Goal: Task Accomplishment & Management: Manage account settings

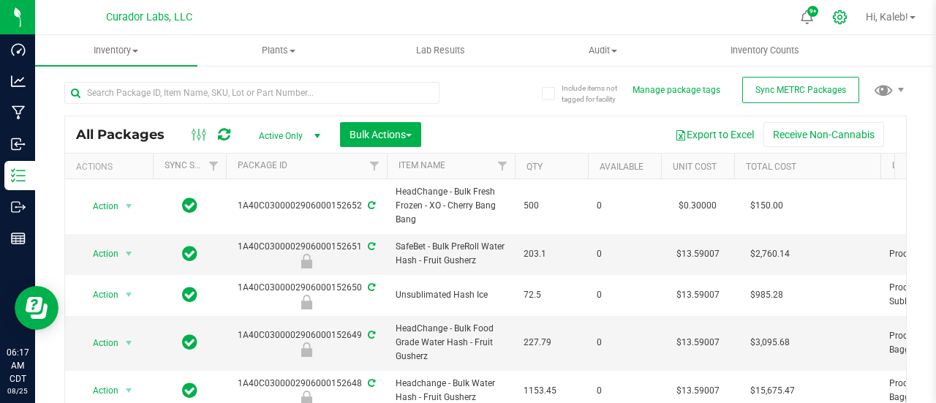
click at [836, 14] on icon at bounding box center [839, 17] width 15 height 15
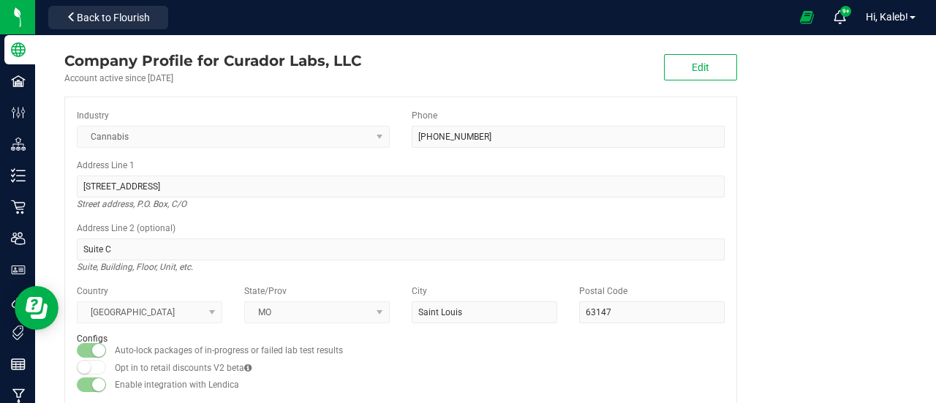
click at [886, 213] on company "Company Profile for Curador Labs, LLC Account active since May 7, 2021 Edit Ind…" at bounding box center [485, 228] width 901 height 387
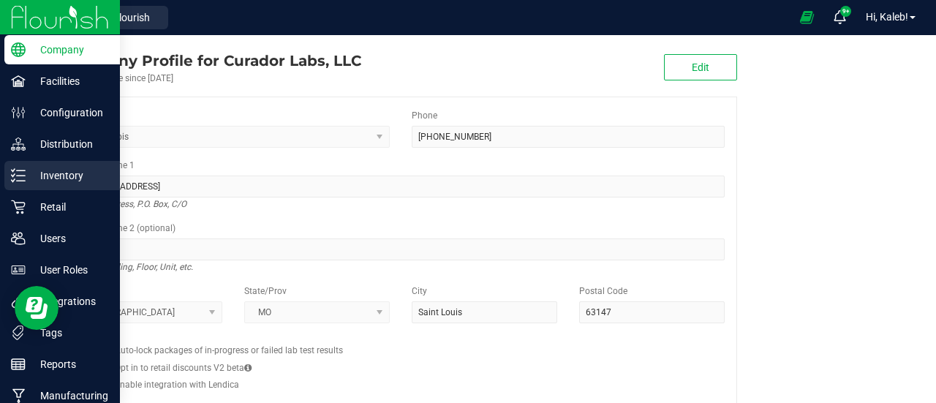
click at [4, 172] on div "Inventory" at bounding box center [62, 175] width 116 height 29
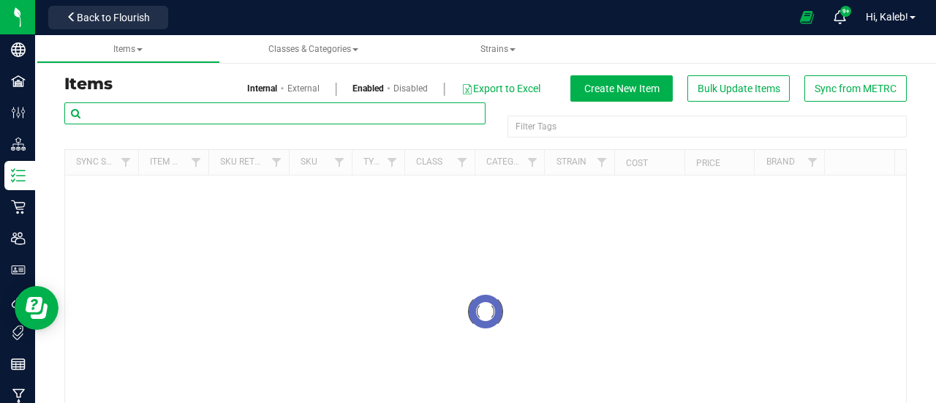
click at [291, 113] on input "text" at bounding box center [274, 113] width 421 height 22
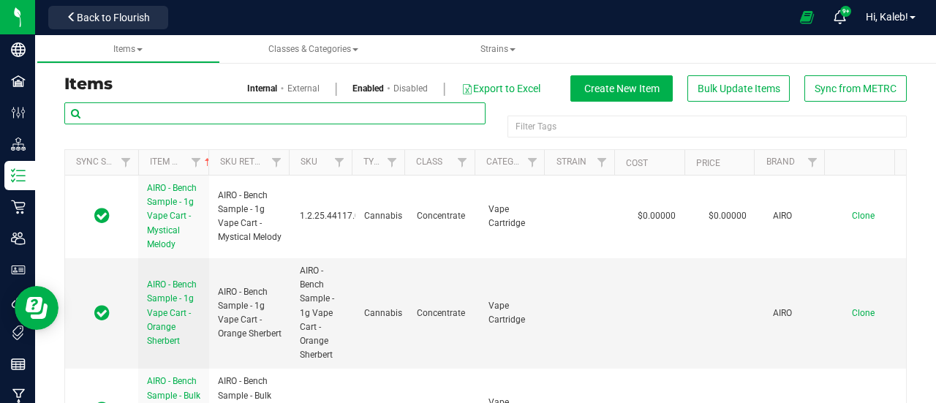
paste input "HeadChange - Bulk Live Rosin - Papa Burger"
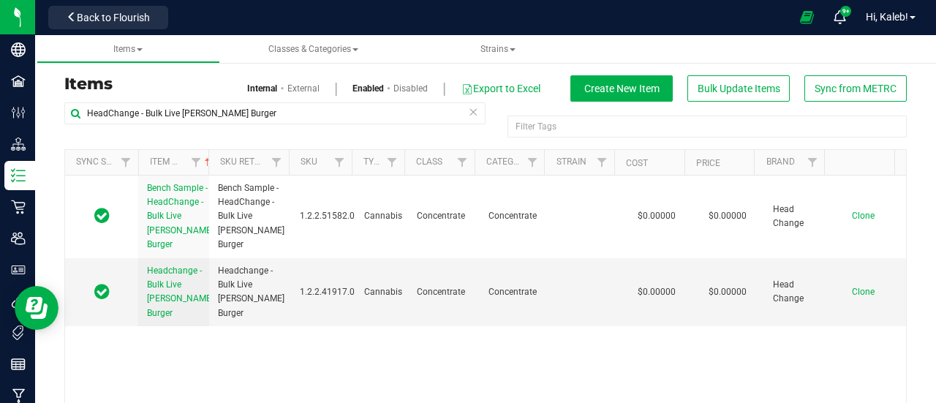
click at [911, 151] on div "Items Internal External Enabled Disabled Export to Excel Create New Item Bulk U…" at bounding box center [485, 260] width 901 height 437
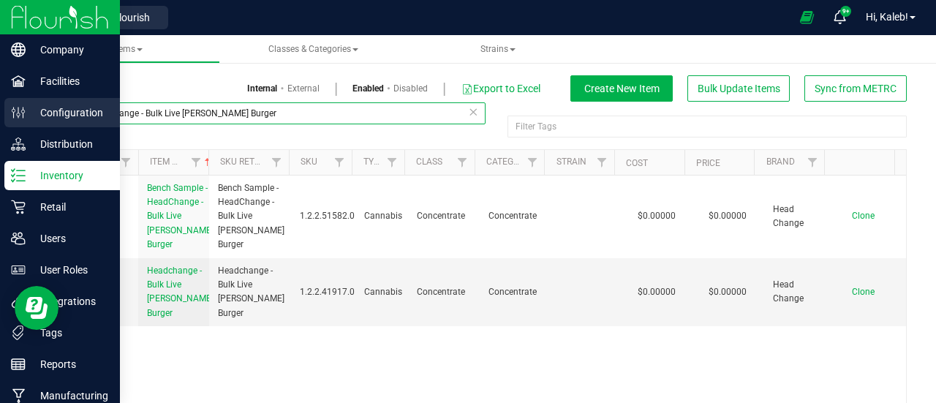
drag, startPoint x: 287, startPoint y: 113, endPoint x: 8, endPoint y: 112, distance: 279.3
click at [8, 112] on div "Company Facilities Configuration Distribution Inventory Retail Users User Roles…" at bounding box center [468, 201] width 936 height 403
paste input "Water Hash"
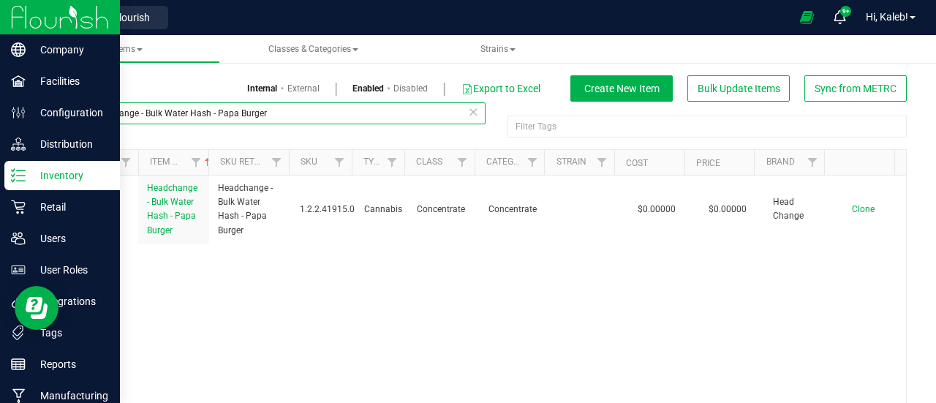
drag, startPoint x: 87, startPoint y: 110, endPoint x: 415, endPoint y: 121, distance: 328.4
click at [415, 121] on input "HeadChange - Bulk Water Hash - Papa Burger" at bounding box center [274, 113] width 421 height 22
paste input "Food Grade"
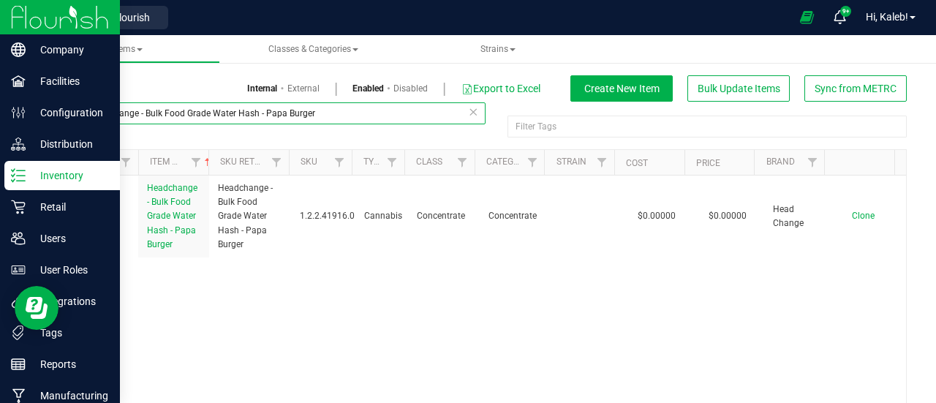
drag, startPoint x: 88, startPoint y: 115, endPoint x: 430, endPoint y: 128, distance: 342.4
click at [430, 128] on div "HeadChange - Bulk Food Grade Water Hash - Papa Burger" at bounding box center [274, 119] width 421 height 34
paste input "Live Rosin Sauce"
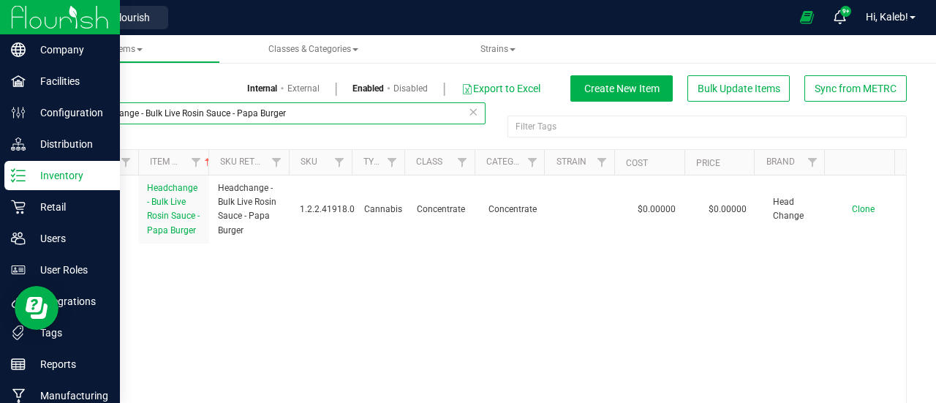
drag, startPoint x: 87, startPoint y: 112, endPoint x: 414, endPoint y: 116, distance: 326.8
click at [414, 116] on input "HeadChange - Bulk Live Rosin Sauce - Papa Burger" at bounding box center [274, 113] width 421 height 22
paste input "Food Grade Live Rosin"
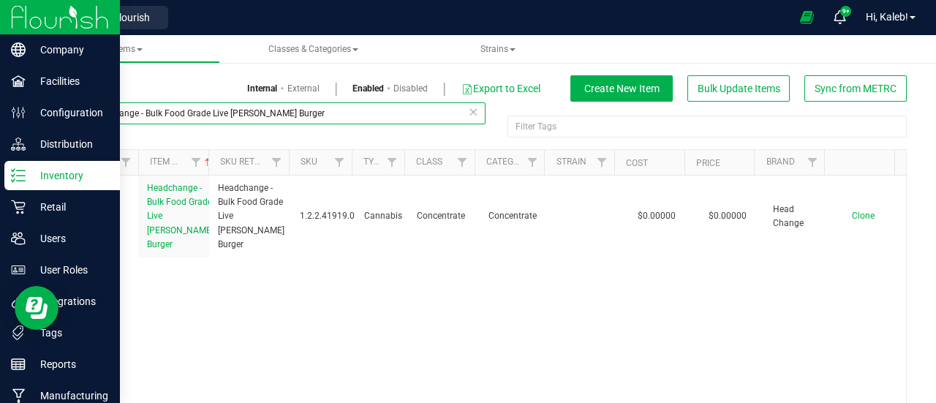
drag, startPoint x: 86, startPoint y: 114, endPoint x: 403, endPoint y: 120, distance: 316.6
click at [403, 120] on input "HeadChange - Bulk Food Grade Live Rosin - Papa Burger" at bounding box center [274, 113] width 421 height 22
paste input "Cart"
drag, startPoint x: 84, startPoint y: 113, endPoint x: 458, endPoint y: 148, distance: 375.2
click at [458, 148] on div "HeadChange - Bulk Cart Grade Live Rosin - Papa Burger Filter Tags Filter Tags" at bounding box center [485, 125] width 842 height 47
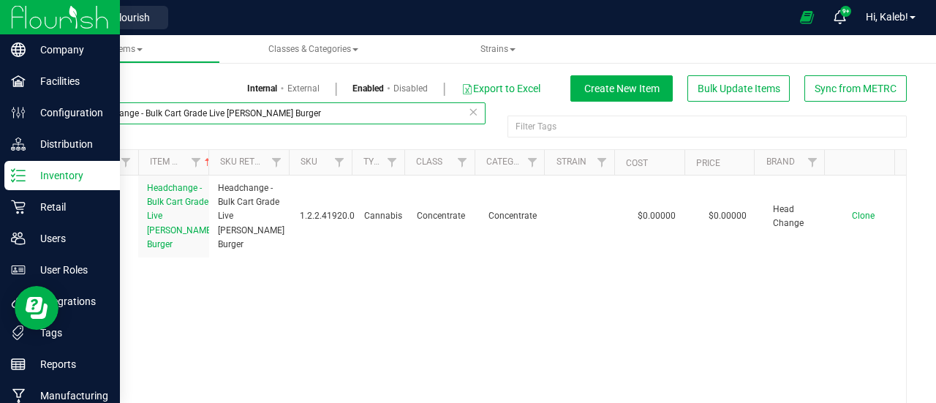
paste input "Live Rosin Pucks"
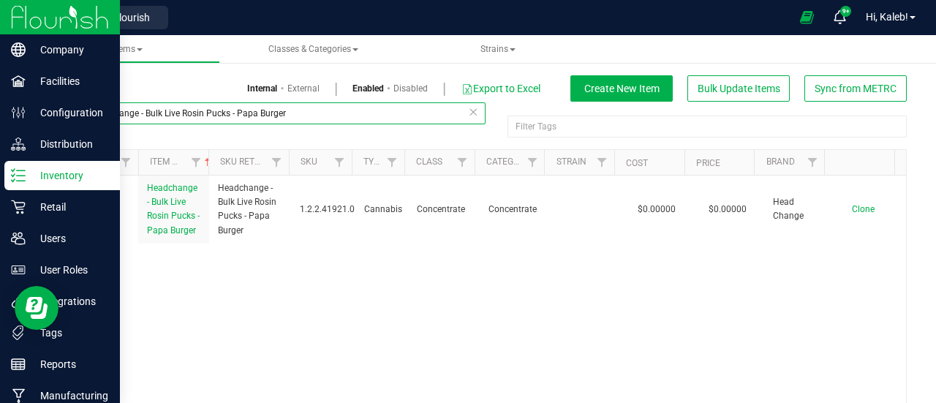
drag, startPoint x: 87, startPoint y: 115, endPoint x: 480, endPoint y: 128, distance: 392.8
click at [822, 114] on div "HeadChange - Bulk Live Rosin Pucks - Papa Burger Filter Tags Filter Tags" at bounding box center [822, 109] width 0 height 10
paste input "SafeBet - Bulk PreRoll Water Hash"
drag, startPoint x: 86, startPoint y: 116, endPoint x: 387, endPoint y: 120, distance: 301.2
click at [387, 120] on input "SafeBet - Bulk PreRoll Water Hash - Papa Burger" at bounding box center [274, 113] width 421 height 22
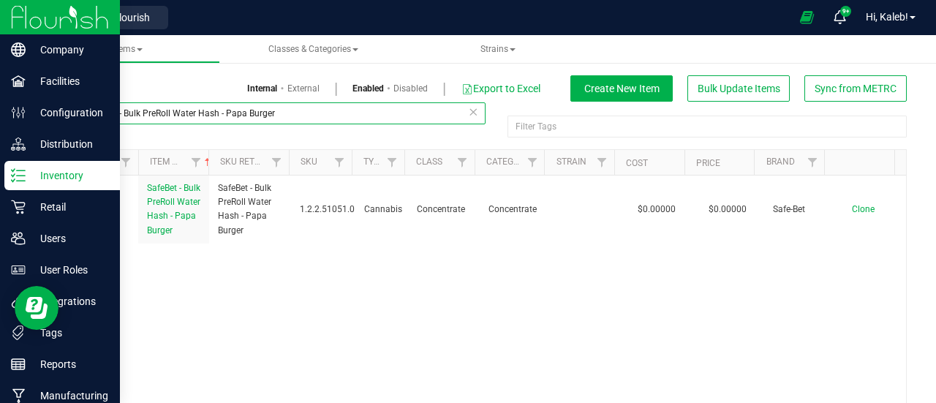
paste input "HeadChange - Bulk Live Rosin - Grapefruit Durban"
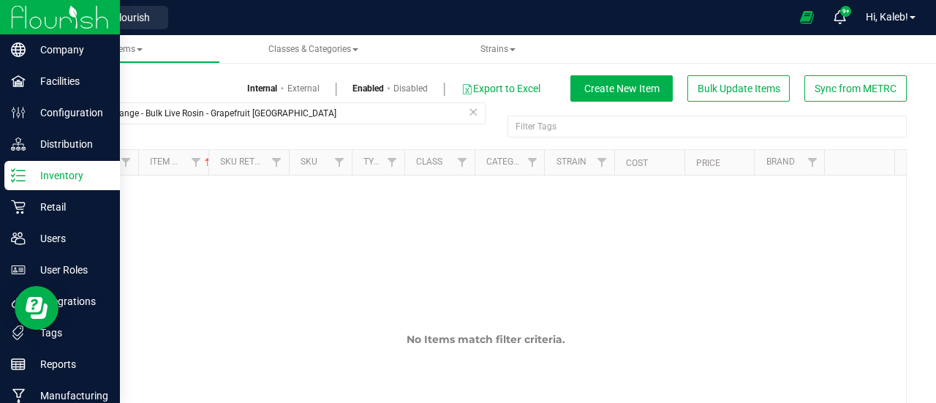
click at [393, 90] on link "Disabled" at bounding box center [410, 88] width 34 height 13
click at [352, 90] on link "Enabled" at bounding box center [368, 88] width 32 height 13
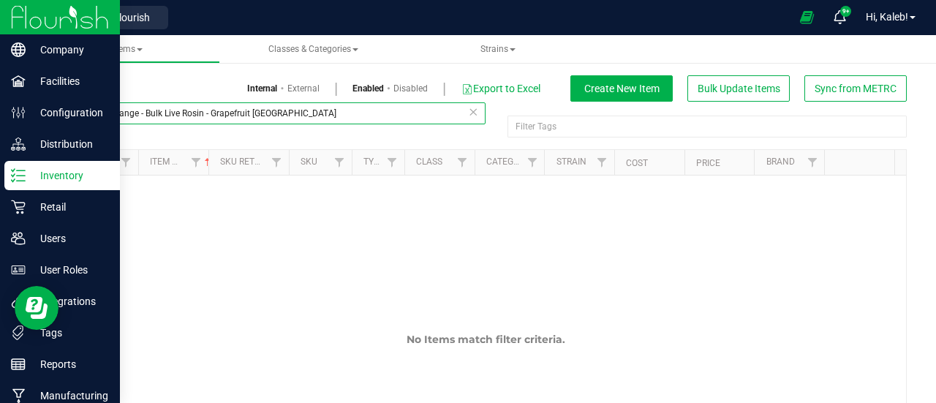
drag, startPoint x: 211, startPoint y: 116, endPoint x: 394, endPoint y: 119, distance: 182.8
click at [394, 119] on input "HeadChange - Bulk Live Rosin - Grapefruit Durban" at bounding box center [274, 113] width 421 height 22
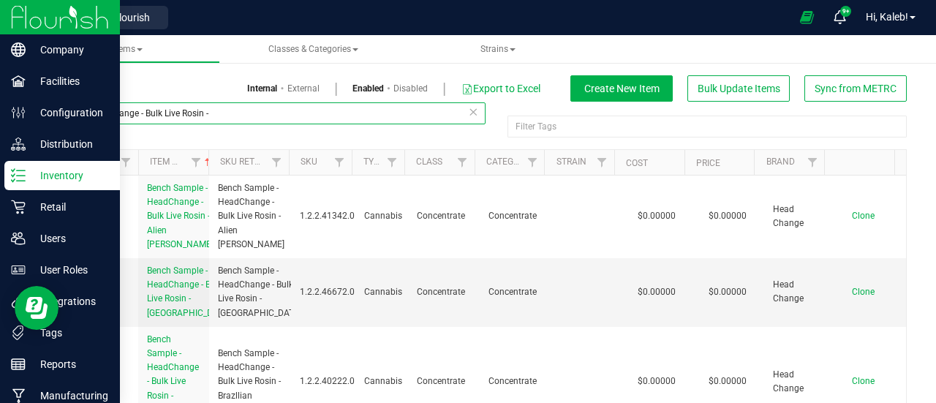
scroll to position [9301, 0]
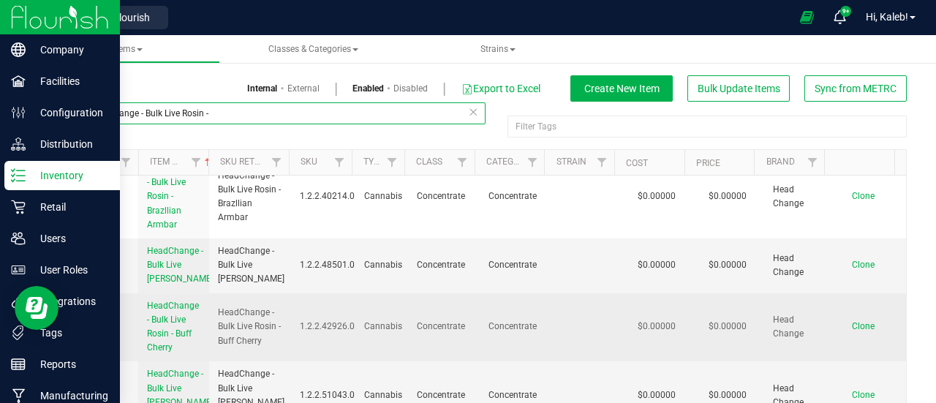
type input "HeadChange - Bulk Live Rosin -"
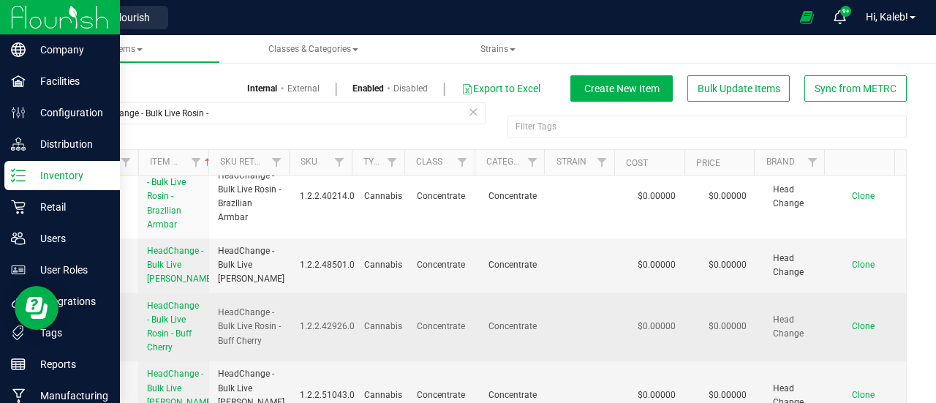
click at [852, 321] on span "Clone" at bounding box center [863, 326] width 23 height 10
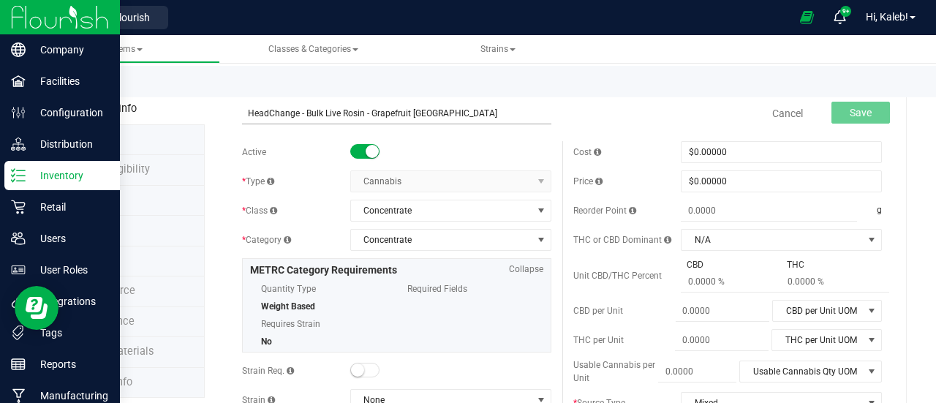
click at [249, 115] on input "HeadChange - Bulk Live Rosin - Grapefruit Durban" at bounding box center [396, 113] width 309 height 22
type input "HeadChange - Bulk Live Rosin - Grapefruit Durban"
click at [835, 123] on div "Save" at bounding box center [849, 114] width 80 height 30
click at [837, 118] on button "Save" at bounding box center [860, 113] width 58 height 22
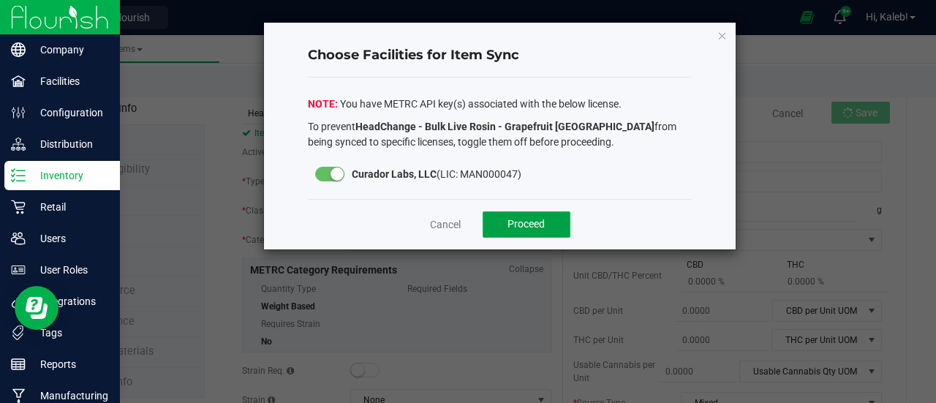
click at [538, 218] on span "Proceed" at bounding box center [525, 224] width 37 height 12
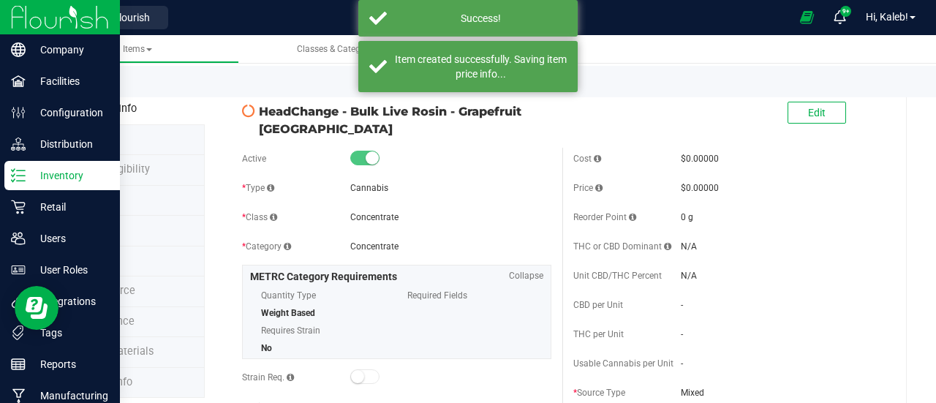
click at [77, 93] on div "Back to List" at bounding box center [532, 81] width 936 height 31
click at [77, 88] on link "Back to List" at bounding box center [91, 85] width 54 height 10
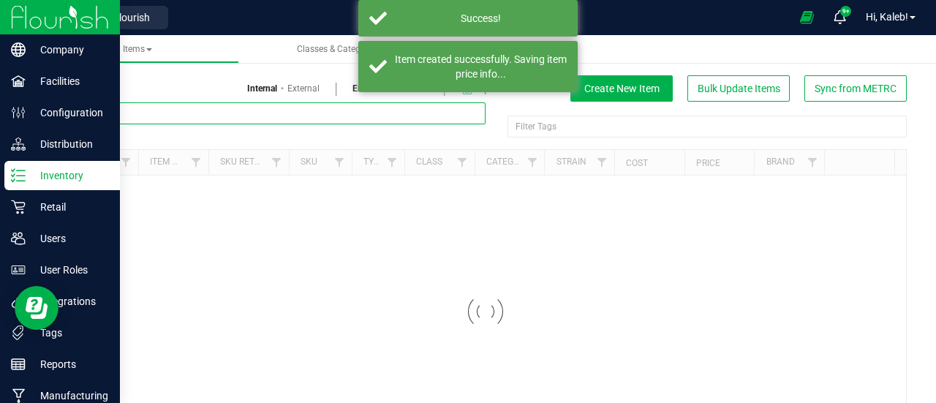
click at [231, 121] on input "text" at bounding box center [274, 113] width 421 height 22
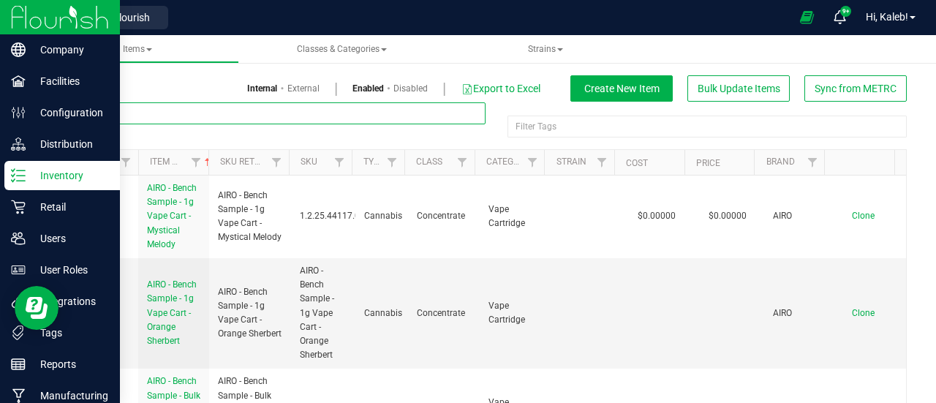
click at [237, 115] on input "text" at bounding box center [274, 113] width 421 height 22
paste input "HeadChange - Bulk Water Hash - Grapefruit Durban"
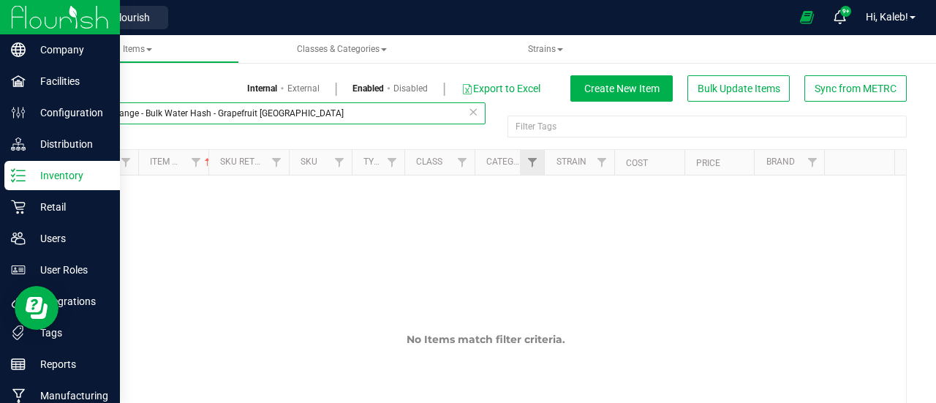
drag, startPoint x: 215, startPoint y: 116, endPoint x: 518, endPoint y: 161, distance: 306.8
click at [518, 161] on div "HeadChange - Bulk Water Hash - Grapefruit Durban Filter Tags Filter Tags Sync S…" at bounding box center [485, 283] width 842 height 363
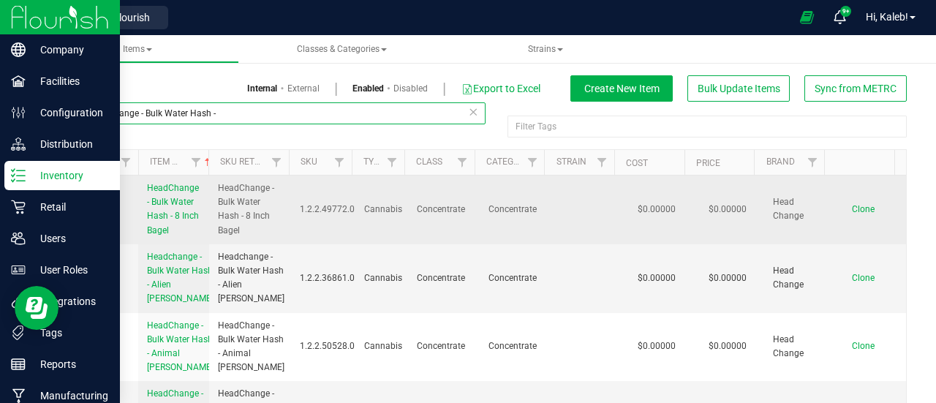
type input "HeadChange - Bulk Water Hash -"
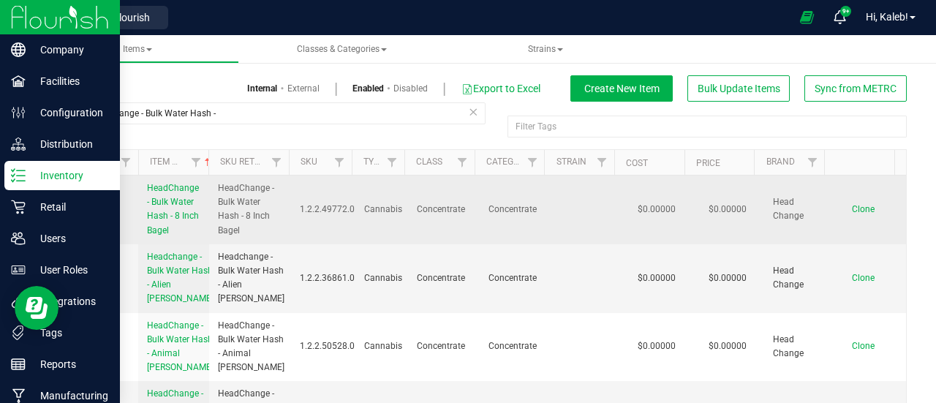
click at [852, 206] on span "Clone" at bounding box center [863, 209] width 23 height 10
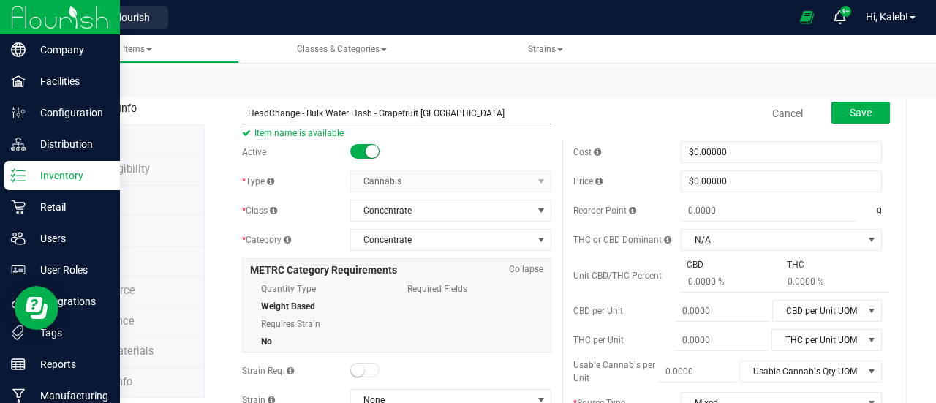
click at [249, 111] on input "HeadChange - Bulk Water Hash - Grapefruit Durban" at bounding box center [396, 113] width 309 height 22
type input "HeadChange - Bulk Water Hash - Grapefruit Durban"
click at [844, 102] on button "Save" at bounding box center [860, 113] width 58 height 22
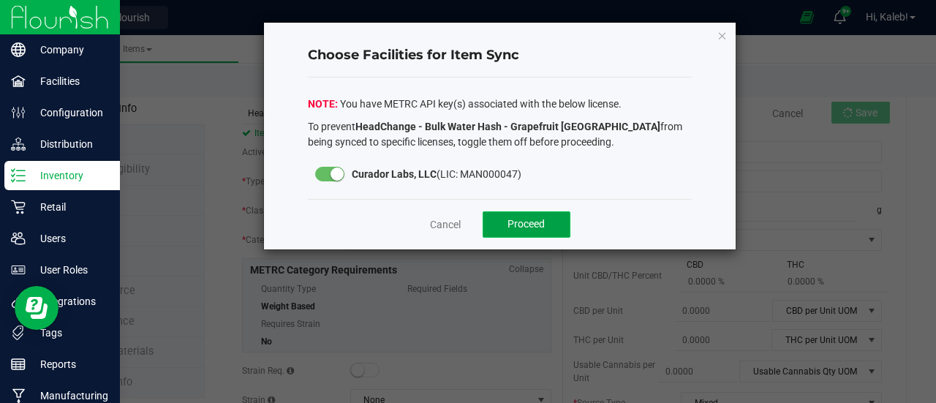
click at [529, 228] on span "Proceed" at bounding box center [525, 224] width 37 height 12
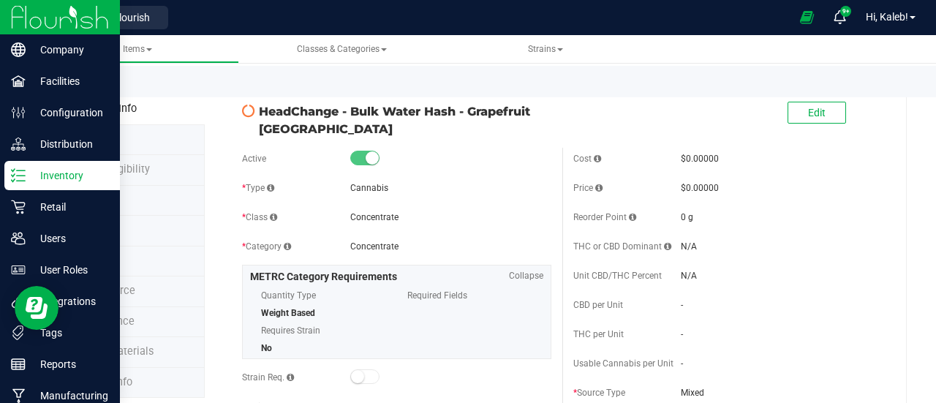
click at [84, 94] on div "Back to List" at bounding box center [532, 81] width 936 height 31
click at [89, 87] on link "Back to List" at bounding box center [91, 85] width 54 height 10
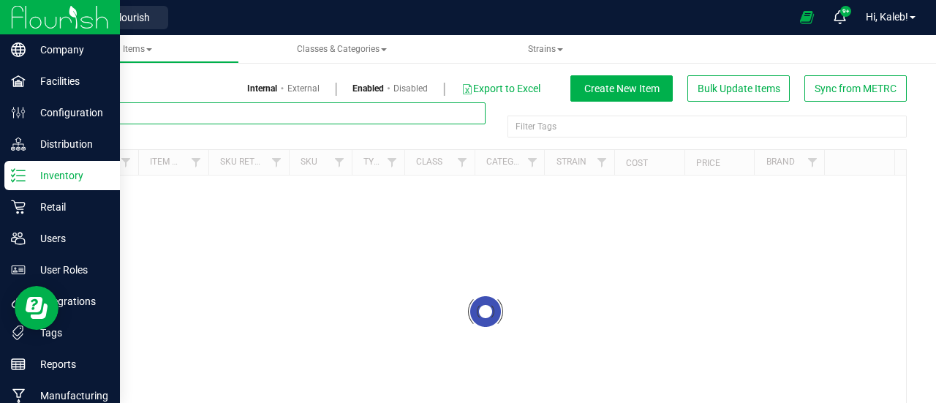
click at [200, 113] on input "text" at bounding box center [274, 113] width 421 height 22
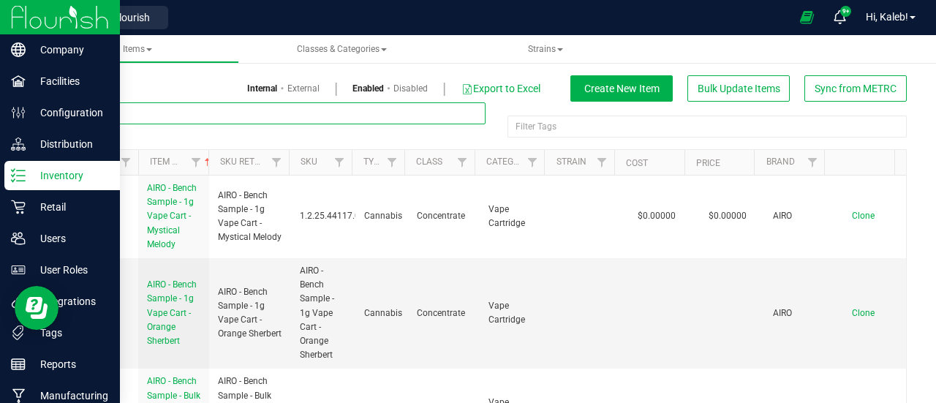
paste input "HeadChange - Bulk Food Grade Water Hash - Grapefruit Durban"
drag, startPoint x: 263, startPoint y: 109, endPoint x: 569, endPoint y: 168, distance: 311.3
click at [569, 168] on div "HeadChange - Bulk Food Grade Water Hash - Grapefruit Durban Filter Tags Filter …" at bounding box center [485, 283] width 842 height 363
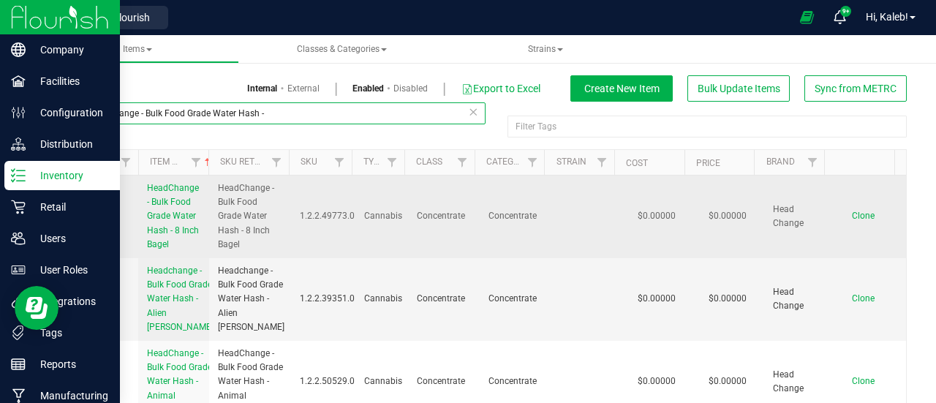
type input "HeadChange - Bulk Food Grade Water Hash -"
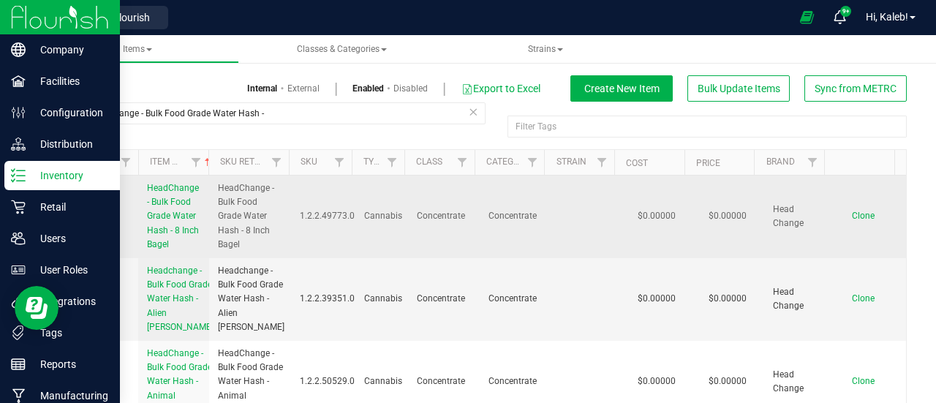
click at [852, 218] on span "Clone" at bounding box center [863, 216] width 23 height 10
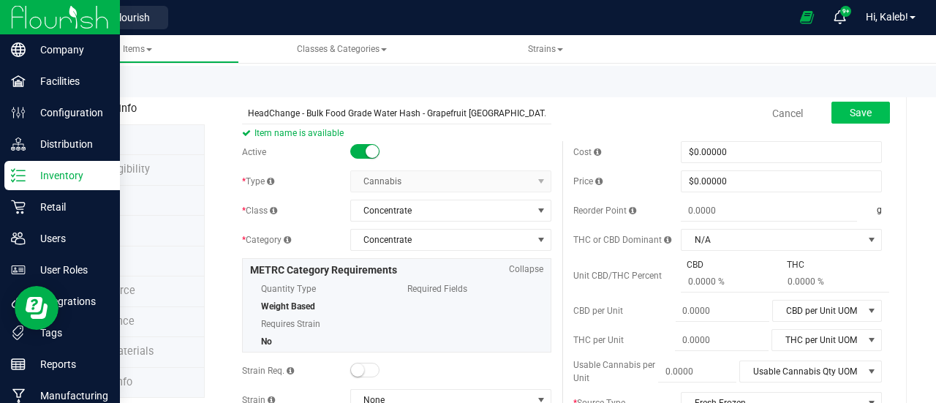
type input "HeadChange - Bulk Food Grade Water Hash - Grapefruit Durban"
click at [856, 109] on span "Save" at bounding box center [861, 113] width 22 height 12
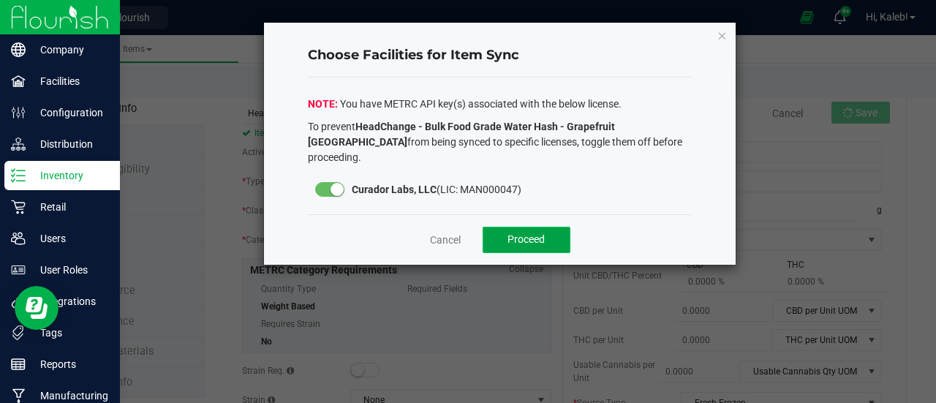
click at [544, 233] on span "Proceed" at bounding box center [525, 239] width 37 height 12
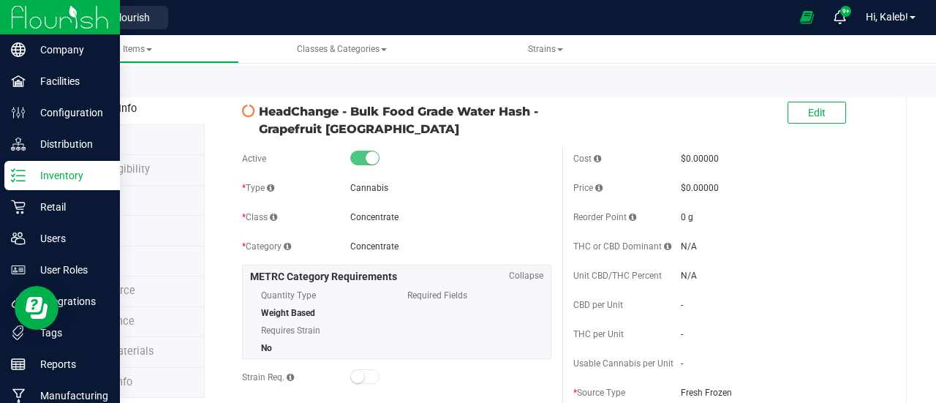
click at [97, 88] on link "Back to List" at bounding box center [91, 85] width 54 height 10
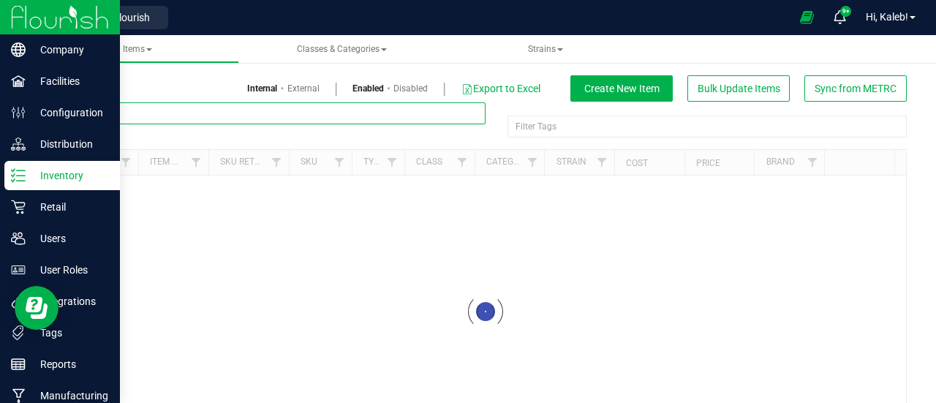
click at [292, 117] on input "text" at bounding box center [274, 113] width 421 height 22
paste input "HeadChange - Bulk Live Rosin Sauce - Grapefruit Durban"
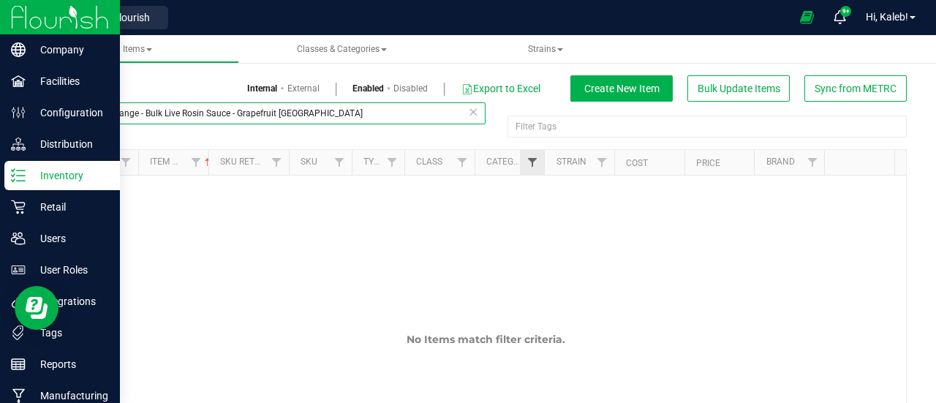
drag, startPoint x: 235, startPoint y: 111, endPoint x: 527, endPoint y: 164, distance: 297.1
click at [527, 164] on div "HeadChange - Bulk Live Rosin Sauce - Grapefruit Durban Filter Tags Filter Tags …" at bounding box center [485, 283] width 842 height 363
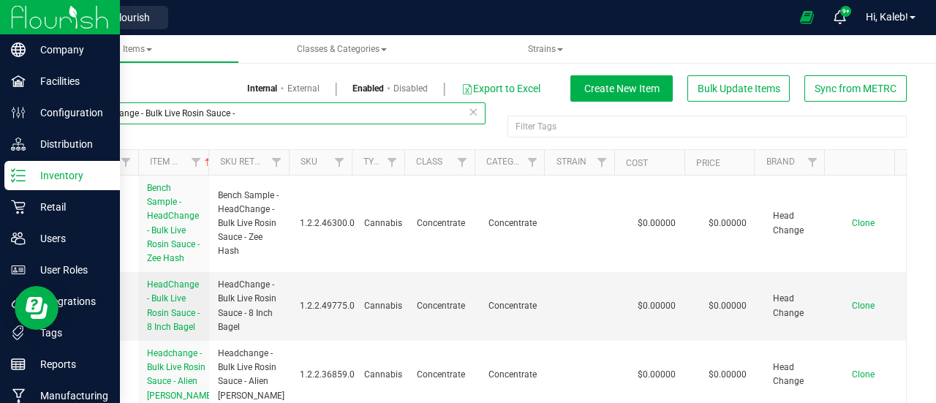
scroll to position [5789, 0]
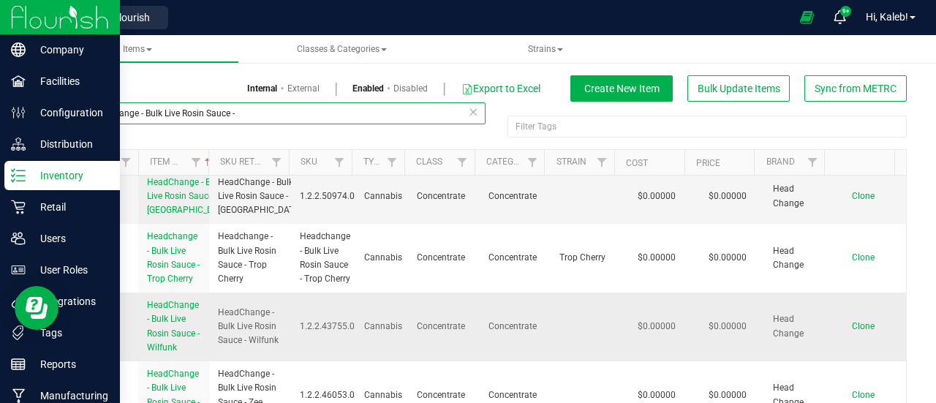
type input "HeadChange - Bulk Live Rosin Sauce -"
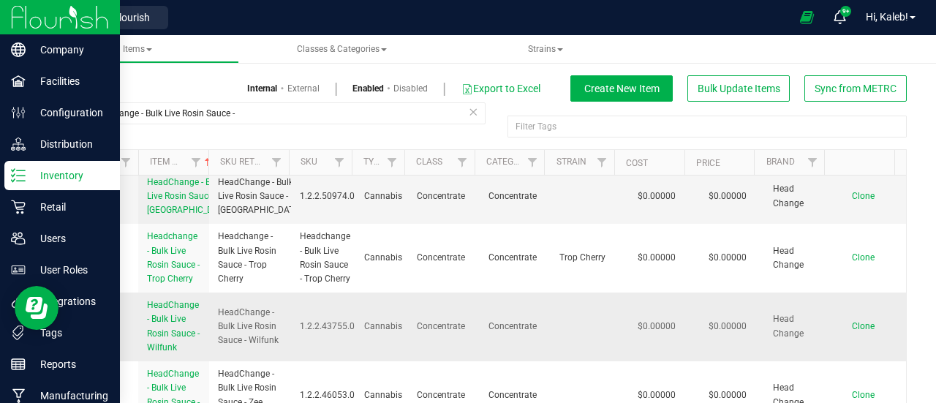
click at [844, 319] on td "Clone" at bounding box center [870, 326] width 71 height 69
click at [852, 324] on span "Clone" at bounding box center [863, 326] width 23 height 10
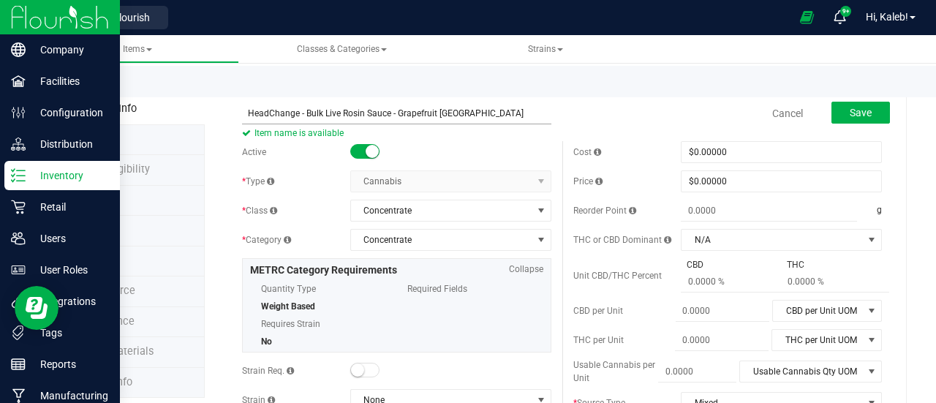
click at [248, 109] on input "HeadChange - Bulk Live Rosin Sauce - Grapefruit Durban" at bounding box center [396, 113] width 309 height 22
type input "HeadChange - Bulk Live Rosin Sauce - Grapefruit Durban"
click at [853, 110] on span "Save" at bounding box center [861, 113] width 22 height 12
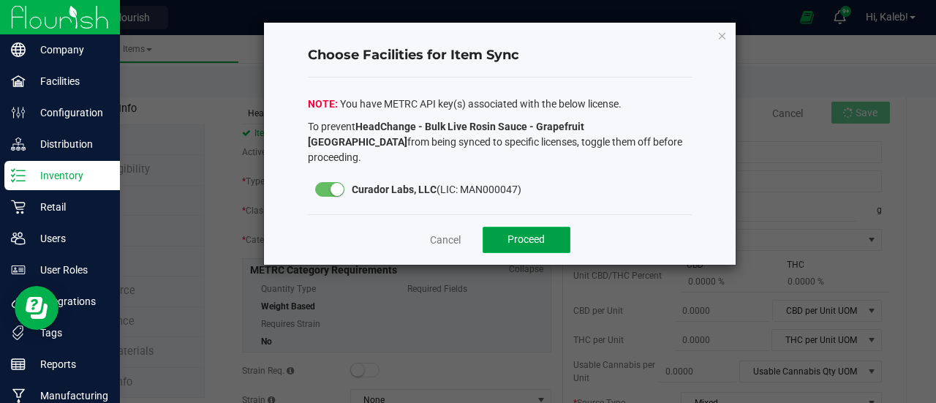
click at [535, 230] on button "Proceed" at bounding box center [527, 240] width 88 height 26
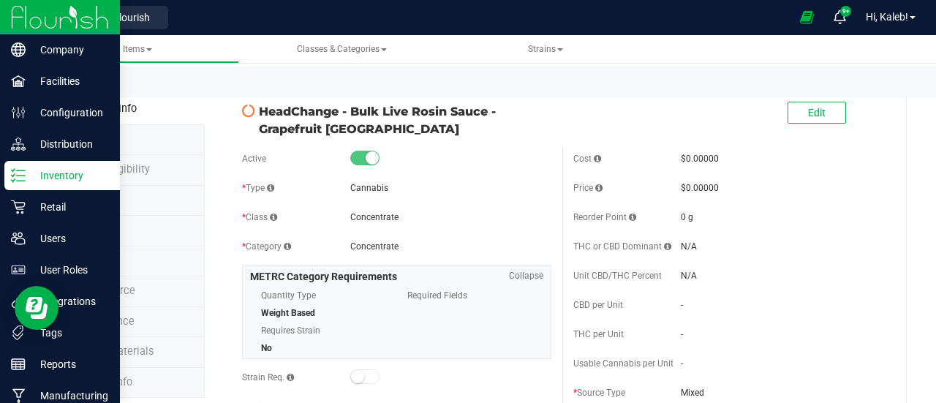
click at [83, 87] on link "Back to List" at bounding box center [91, 85] width 54 height 10
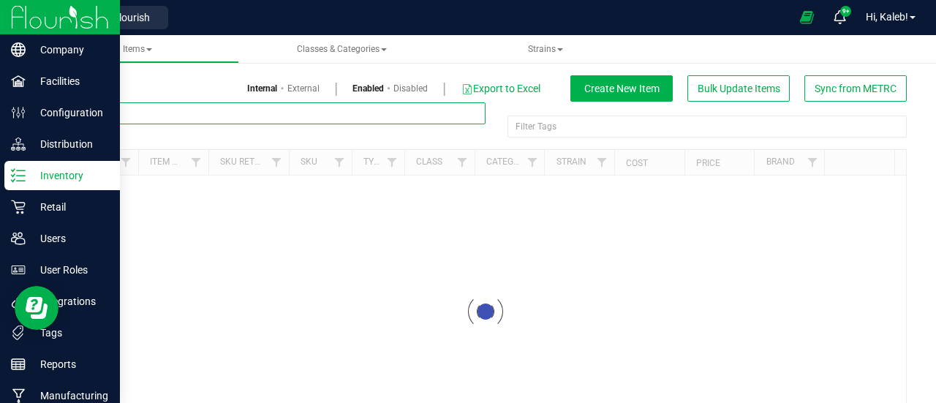
click at [207, 106] on input "text" at bounding box center [274, 113] width 421 height 22
paste input "HeadChange - Bulk Food Grade Live Rosin - Grapefruit Durban"
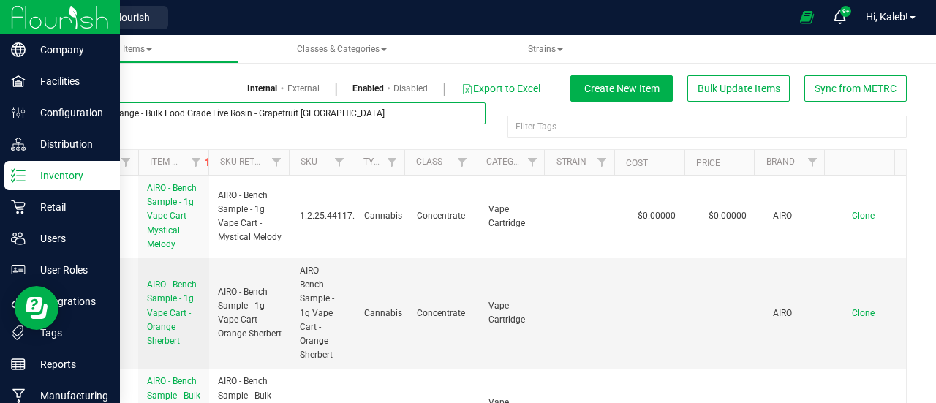
click at [450, 162] on div "HeadChange - Bulk Food Grade Live Rosin - Grapefruit Durban Filter Tags Filter …" at bounding box center [485, 283] width 842 height 363
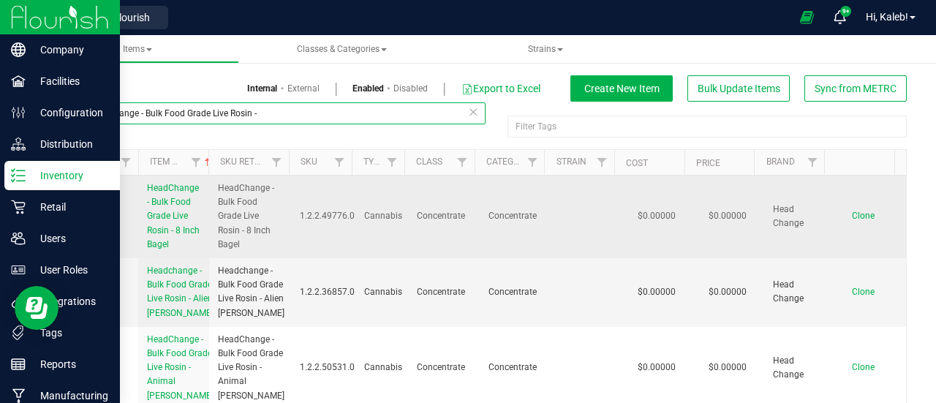
type input "HeadChange - Bulk Food Grade Live Rosin -"
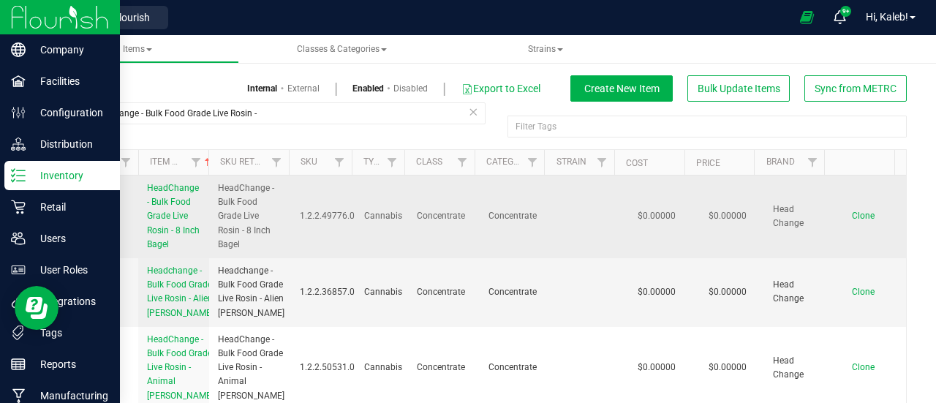
click at [852, 217] on span "Clone" at bounding box center [863, 216] width 23 height 10
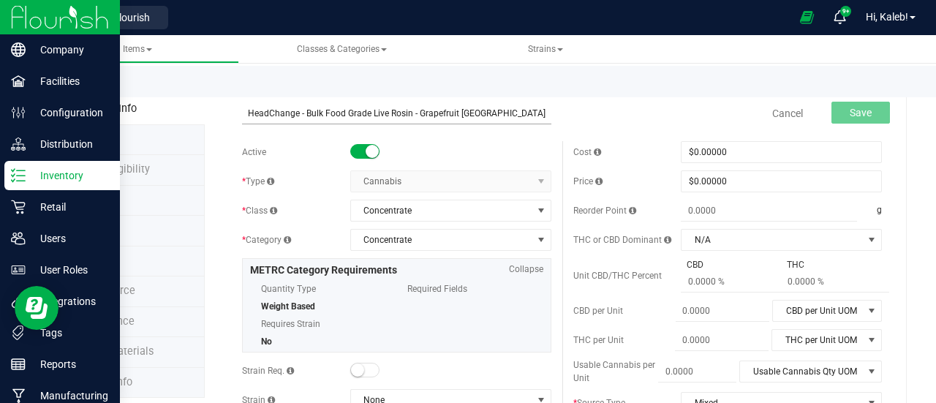
click at [249, 109] on input "HeadChange - Bulk Food Grade Live Rosin - Grapefruit Durban" at bounding box center [396, 113] width 309 height 22
type input "HeadChange - Bulk Food Grade Live Rosin - Grapefruit Durban"
click at [860, 100] on div "Save" at bounding box center [849, 114] width 80 height 30
click at [856, 113] on span "Save" at bounding box center [861, 113] width 22 height 12
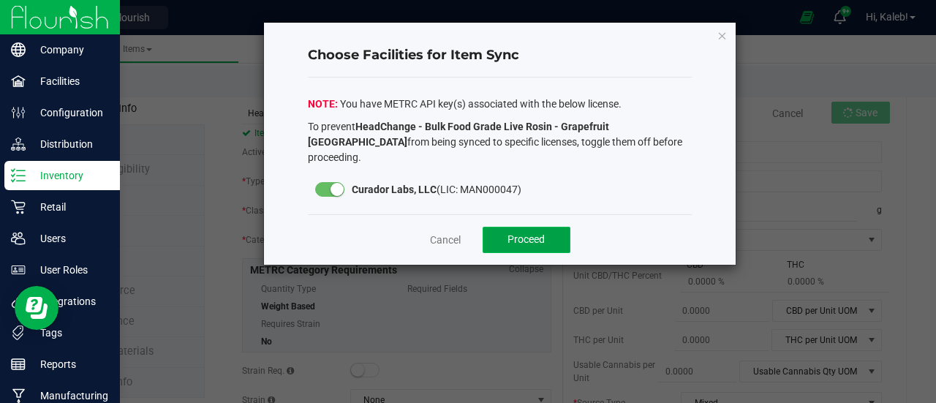
click at [552, 227] on button "Proceed" at bounding box center [527, 240] width 88 height 26
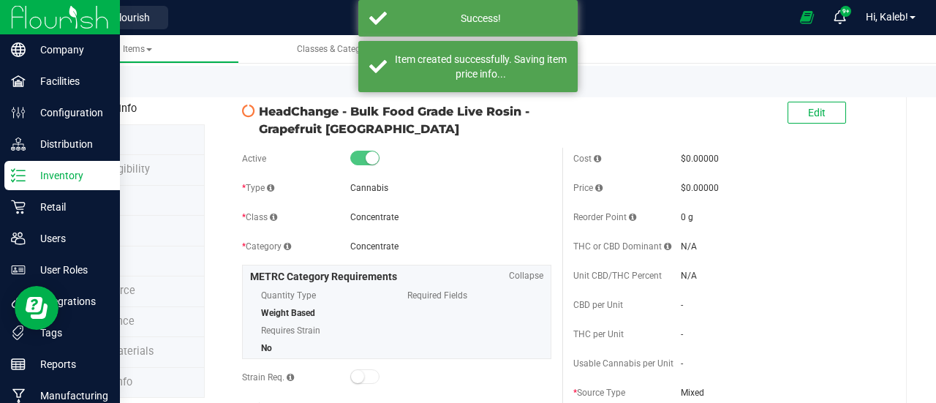
click at [72, 91] on div "Back to List" at bounding box center [532, 81] width 936 height 31
click at [77, 88] on link "Back to List" at bounding box center [91, 85] width 54 height 10
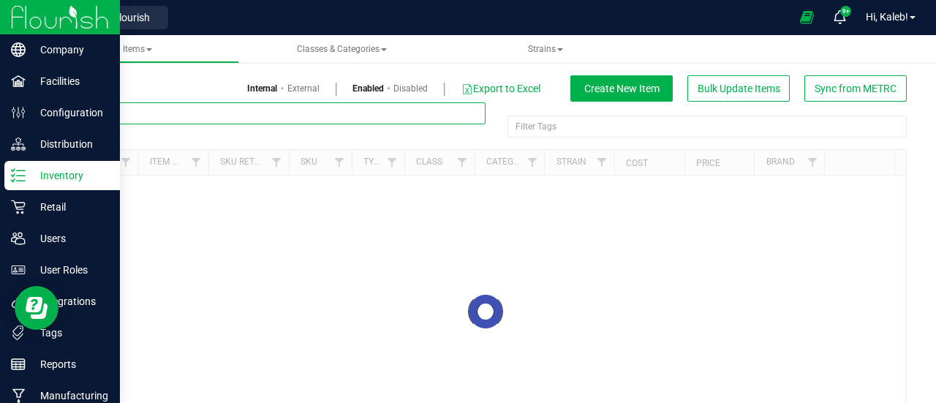
click at [246, 118] on input "text" at bounding box center [274, 113] width 421 height 22
paste input "HeadChange - Bulk Cart Grade Live Rosin - Grapefruit Durban"
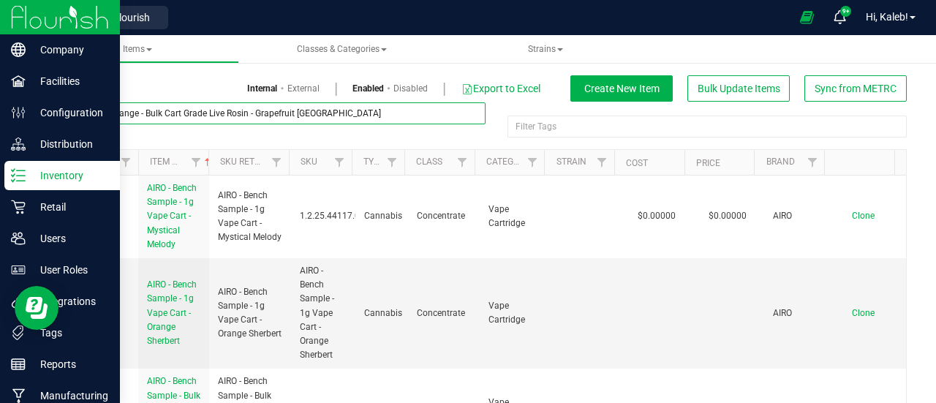
drag, startPoint x: 256, startPoint y: 113, endPoint x: 496, endPoint y: 121, distance: 240.7
click at [822, 114] on div "HeadChange - Bulk Cart Grade Live Rosin - Grapefruit Durban Filter Tags Filter …" at bounding box center [822, 109] width 0 height 10
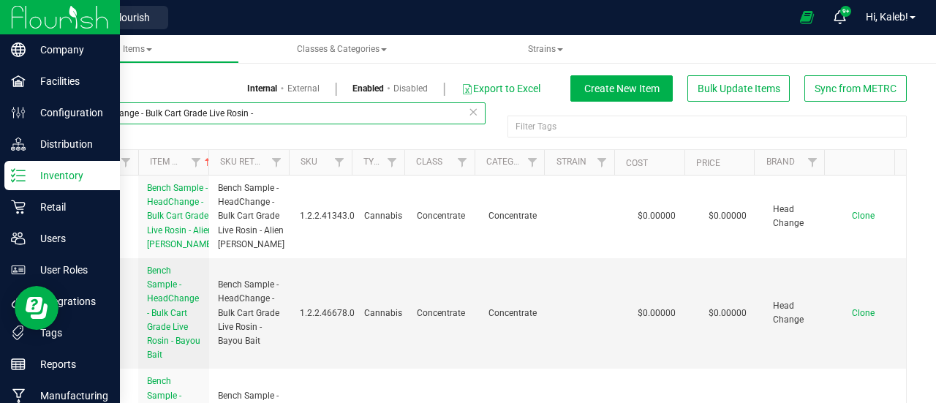
scroll to position [9834, 0]
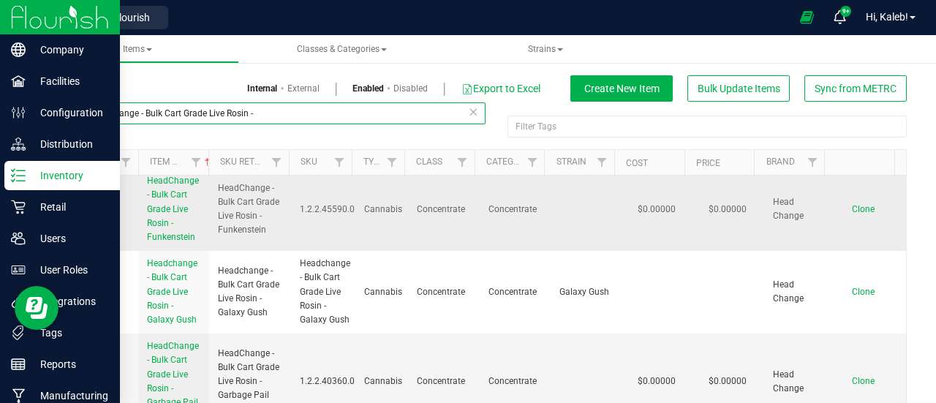
type input "HeadChange - Bulk Cart Grade Live Rosin -"
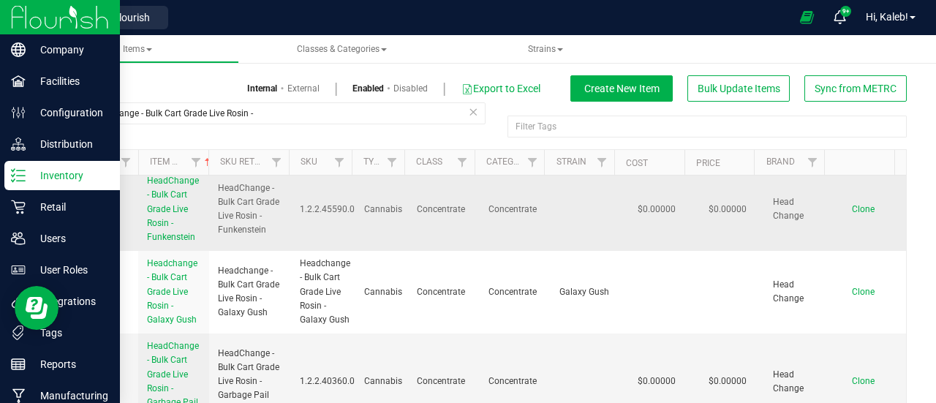
click at [852, 208] on span "Clone" at bounding box center [863, 209] width 23 height 10
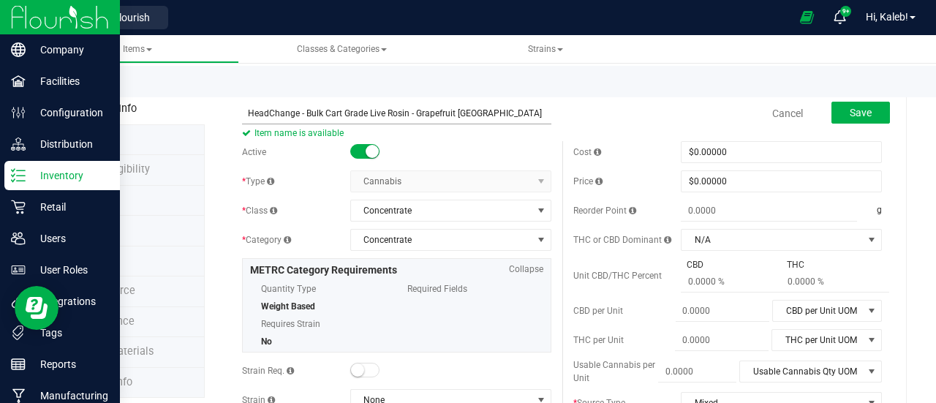
click at [249, 110] on input "HeadChange - Bulk Cart Grade Live Rosin - Grapefruit Durban" at bounding box center [396, 113] width 309 height 22
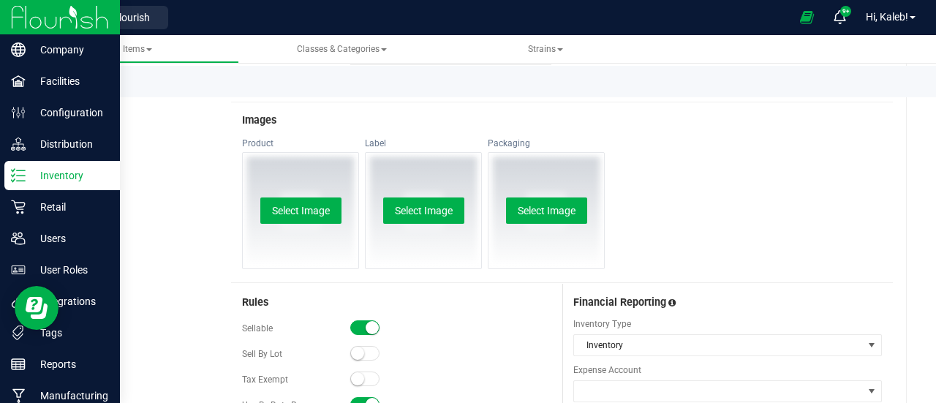
scroll to position [721, 0]
type input "HeadChange - Bulk Cart Grade Live Rosin - Grapefruit Durban"
click at [371, 320] on div at bounding box center [450, 327] width 201 height 15
click at [367, 320] on small at bounding box center [372, 326] width 13 height 13
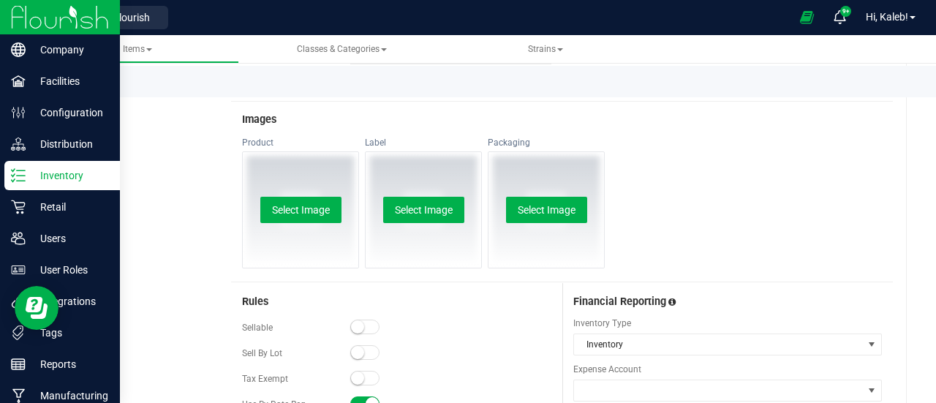
click at [366, 397] on small at bounding box center [372, 403] width 13 height 13
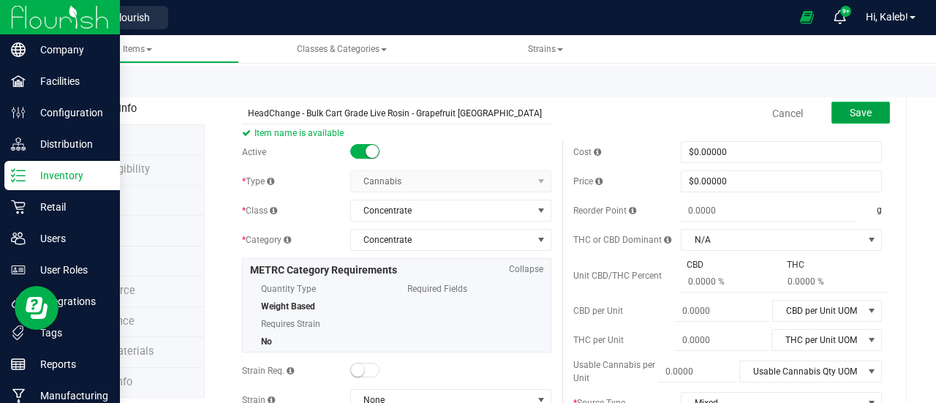
click at [859, 110] on span "Save" at bounding box center [861, 113] width 22 height 12
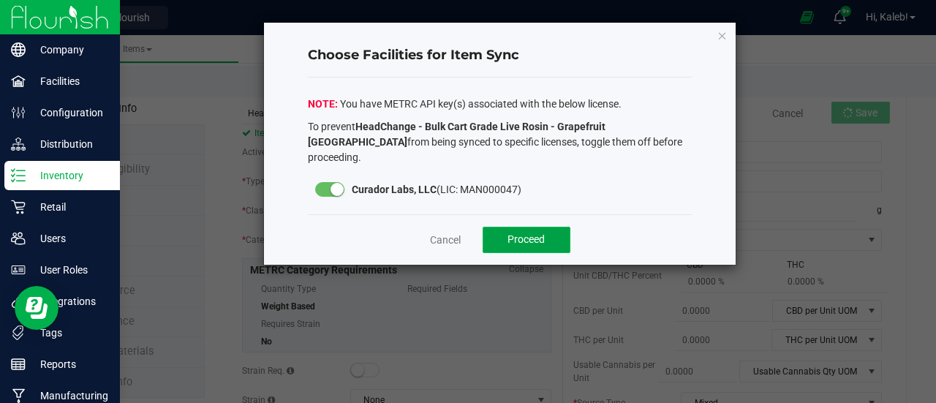
click at [545, 227] on button "Proceed" at bounding box center [527, 240] width 88 height 26
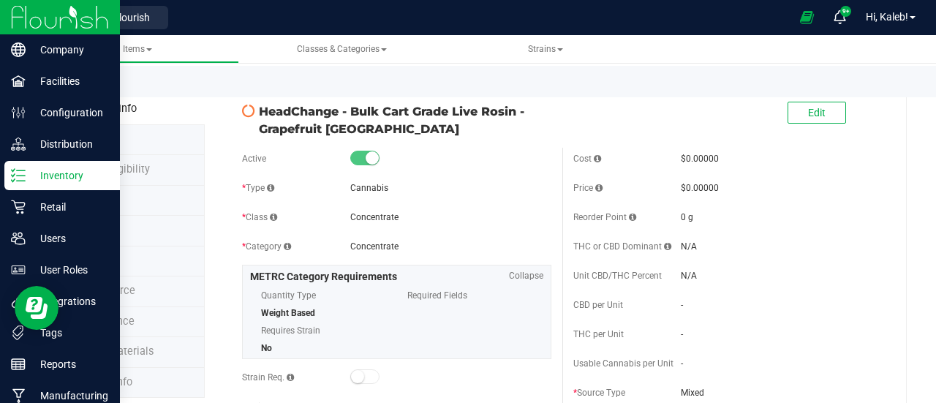
click at [82, 86] on link "Back to List" at bounding box center [91, 85] width 54 height 10
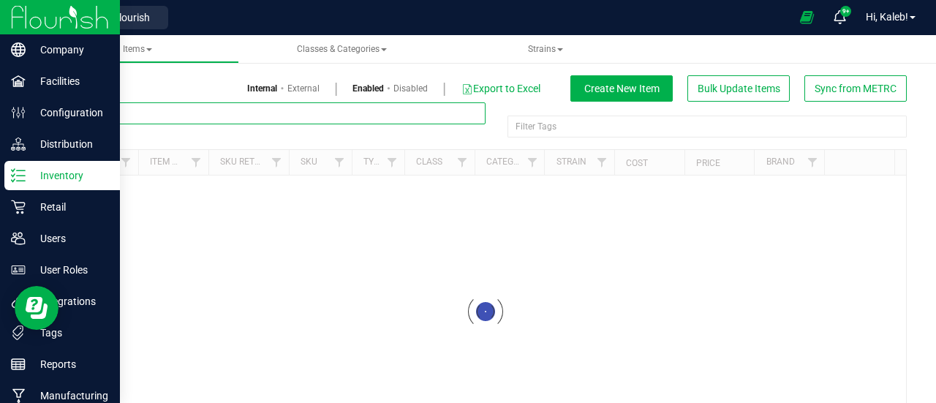
click at [237, 107] on input "text" at bounding box center [274, 113] width 421 height 22
paste input "HeadChange - Bulk Live Rosin Pucks - Grapefruit Durban"
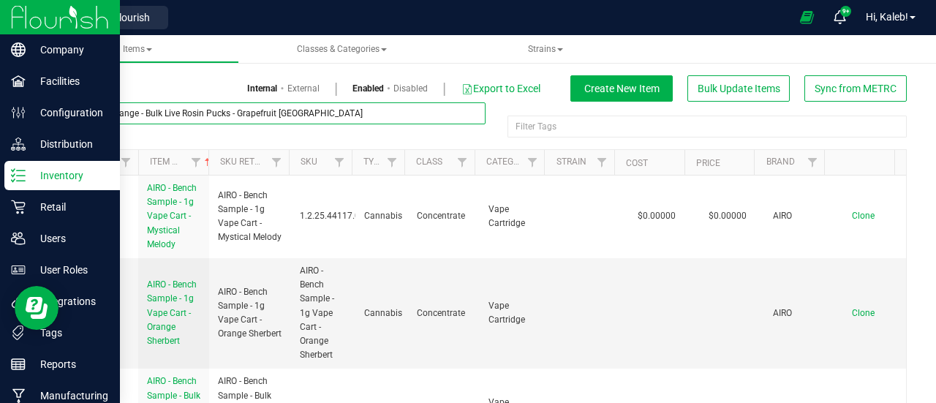
drag, startPoint x: 237, startPoint y: 107, endPoint x: 458, endPoint y: 147, distance: 224.3
click at [458, 147] on div "HeadChange - Bulk Live Rosin Pucks - Grapefruit Durban Filter Tags Filter Tags" at bounding box center [485, 125] width 842 height 47
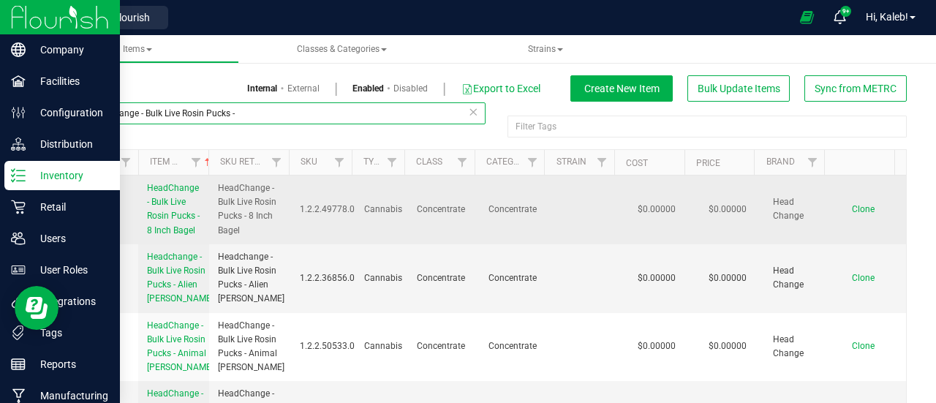
type input "HeadChange - Bulk Live Rosin Pucks -"
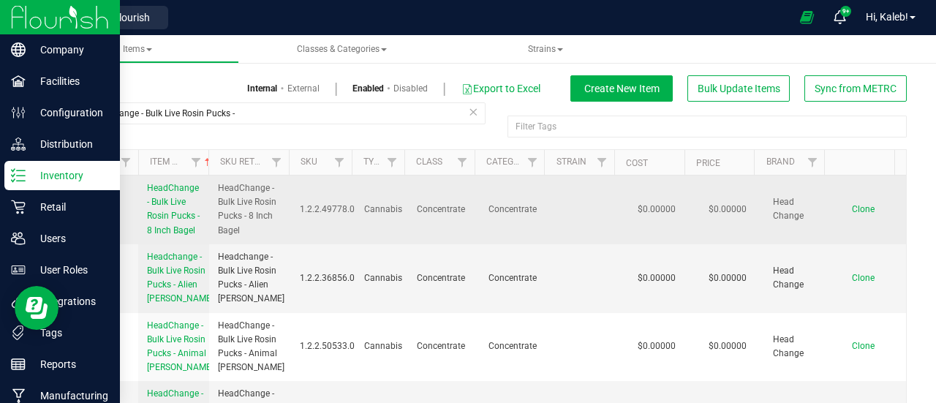
click at [852, 214] on span "Clone" at bounding box center [863, 209] width 23 height 10
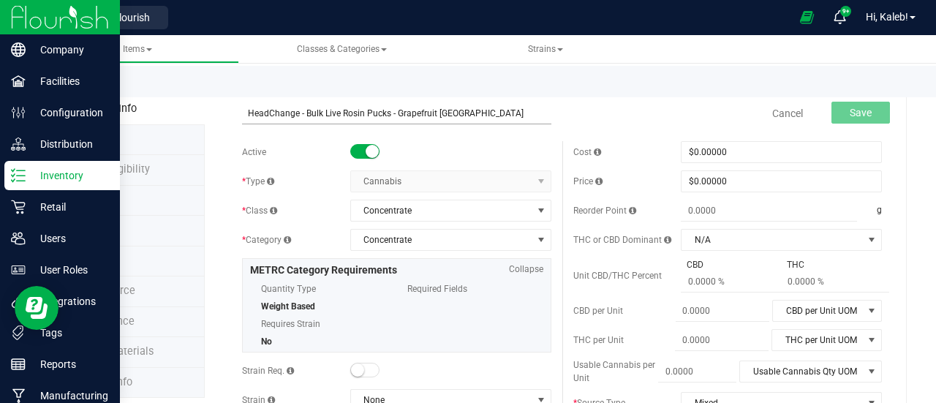
click at [246, 114] on input "HeadChange - Bulk Live Rosin Pucks - Grapefruit Durban" at bounding box center [396, 113] width 309 height 22
type input "HeadChange - Bulk Live Rosin Pucks - Grapefruit Durban"
click at [867, 108] on button "Save" at bounding box center [860, 113] width 58 height 22
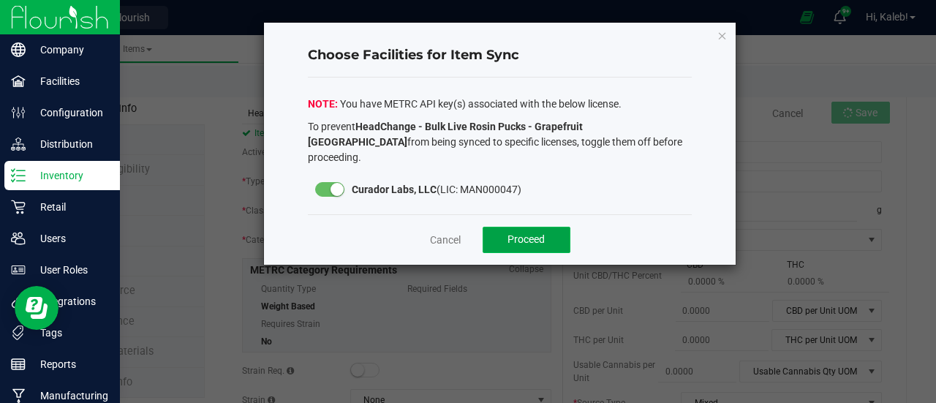
click at [537, 227] on button "Proceed" at bounding box center [527, 240] width 88 height 26
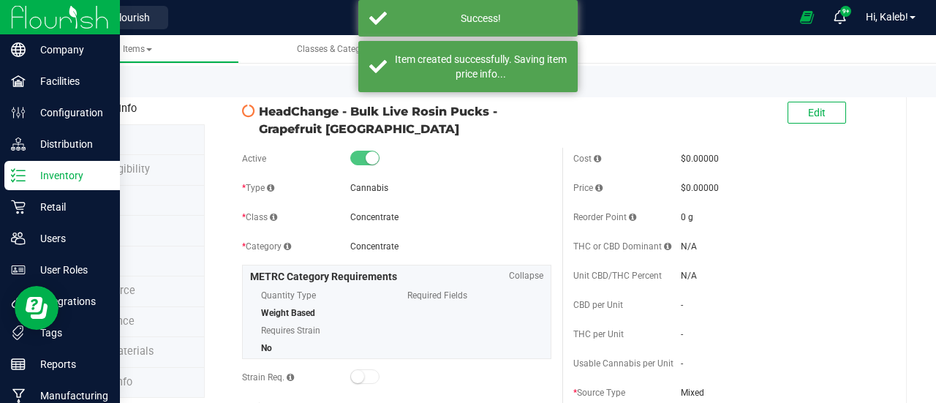
click at [80, 88] on link "Back to List" at bounding box center [91, 85] width 54 height 10
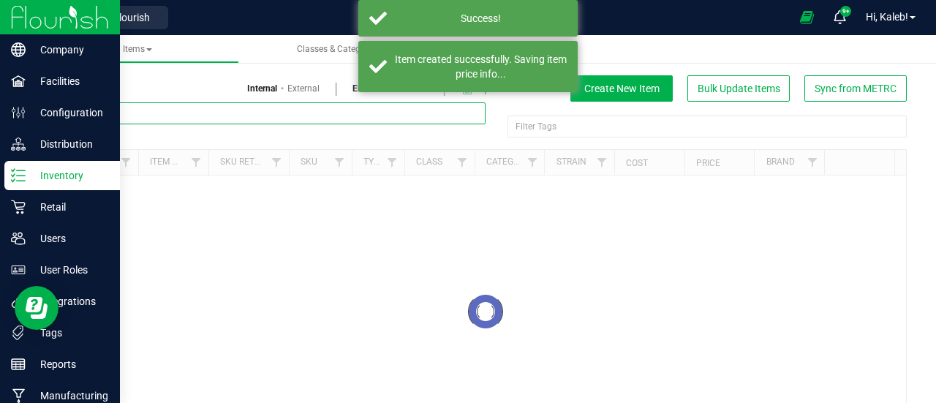
click at [244, 113] on input "text" at bounding box center [274, 113] width 421 height 22
paste input "SafeBet - Bulk PreRoll Water Hash - Grapefruit Durban"
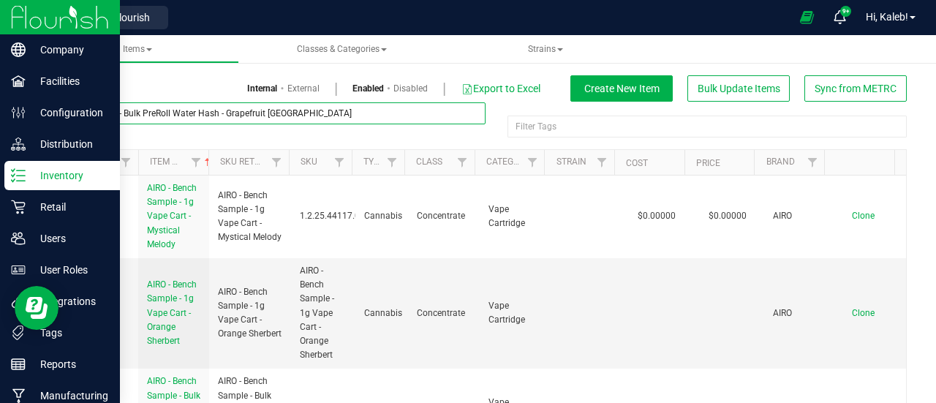
drag, startPoint x: 227, startPoint y: 115, endPoint x: 423, endPoint y: 129, distance: 196.4
click at [423, 129] on div "SafeBet - Bulk PreRoll Water Hash - Grapefruit Durban" at bounding box center [274, 119] width 421 height 34
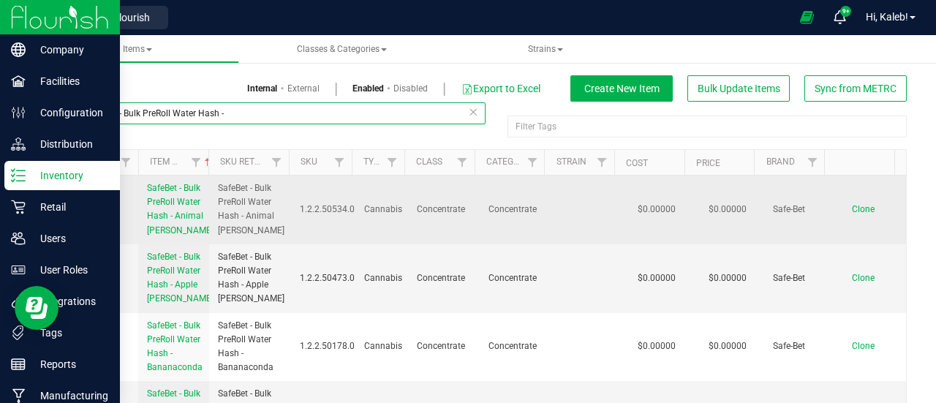
type input "SafeBet - Bulk PreRoll Water Hash -"
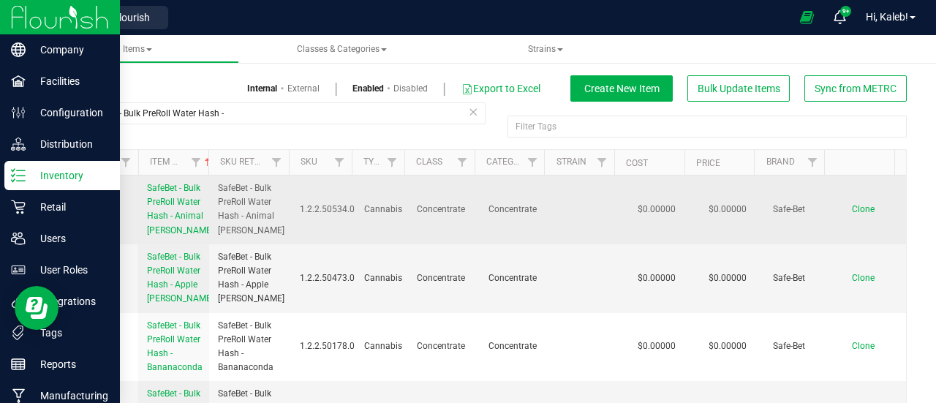
click at [852, 211] on span "Clone" at bounding box center [863, 209] width 23 height 10
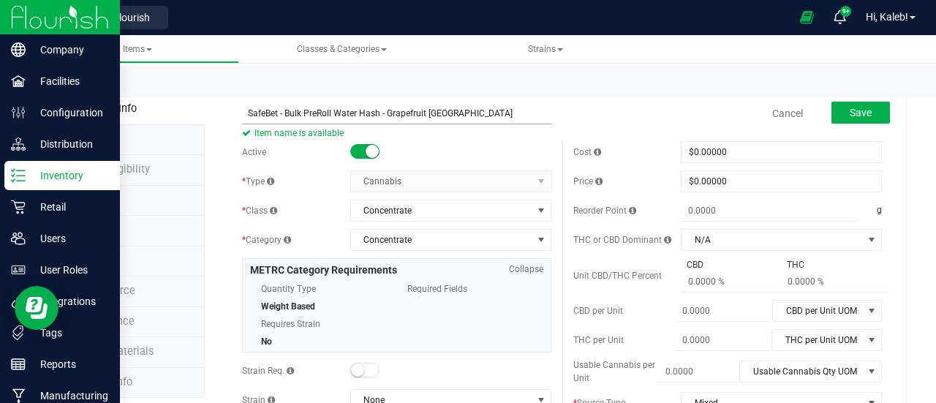
click at [246, 112] on input "SafeBet - Bulk PreRoll Water Hash - Grapefruit Durban" at bounding box center [396, 113] width 309 height 22
type input "SafeBet - Bulk PreRoll Water Hash - Grapefruit Durban"
click at [850, 107] on span "Save" at bounding box center [861, 113] width 22 height 12
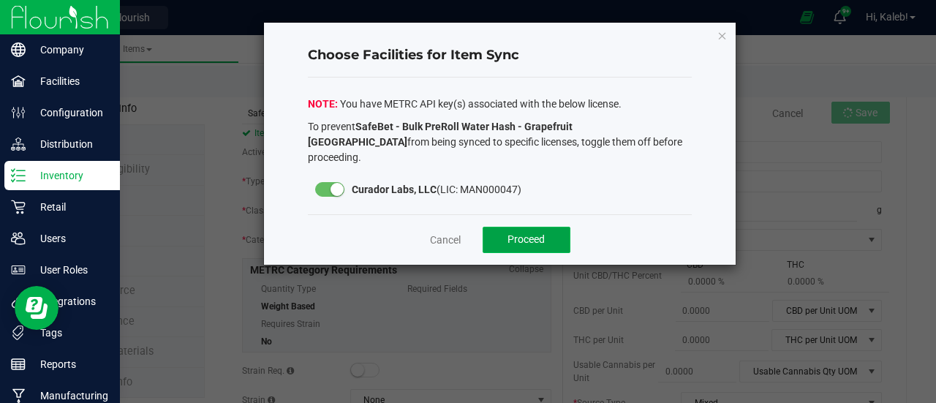
click at [521, 233] on button "Proceed" at bounding box center [527, 240] width 88 height 26
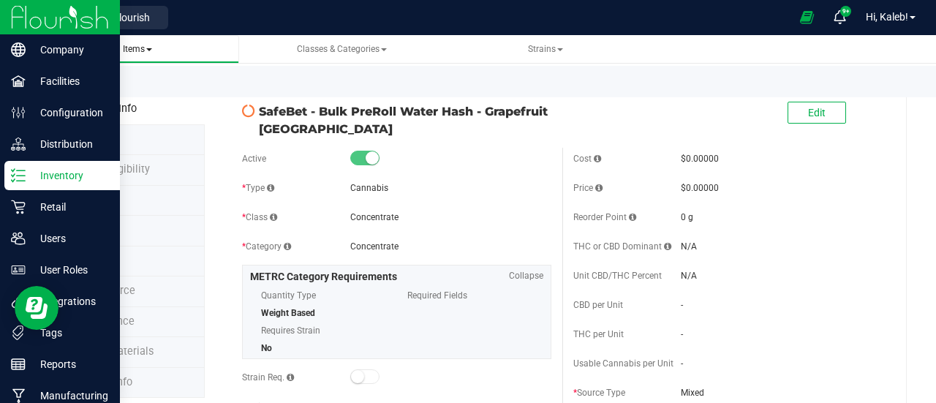
click at [63, 53] on span "Items" at bounding box center [137, 49] width 179 height 12
click at [88, 81] on link "Back to List" at bounding box center [91, 85] width 54 height 10
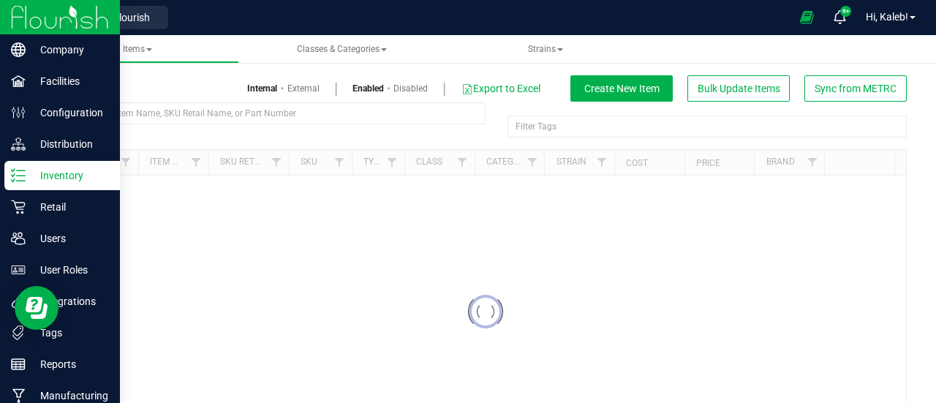
click at [420, 124] on div at bounding box center [274, 119] width 421 height 34
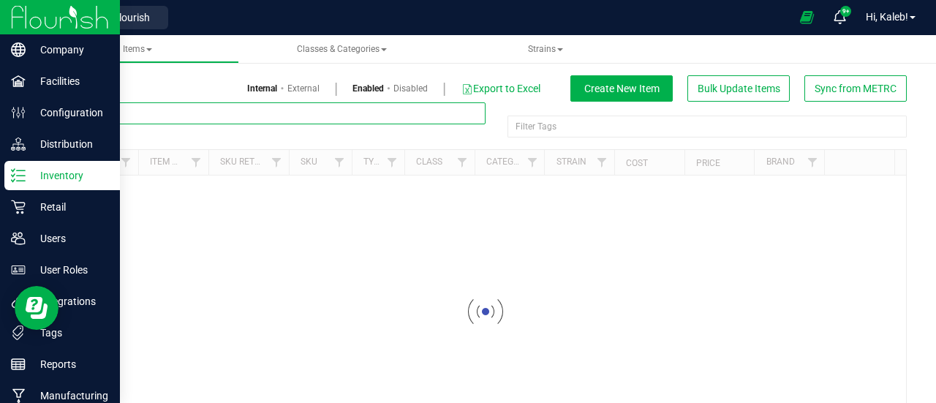
click at [419, 122] on input "text" at bounding box center [274, 113] width 421 height 22
click at [419, 121] on input "text" at bounding box center [274, 113] width 421 height 22
click at [433, 112] on input "text" at bounding box center [274, 113] width 421 height 22
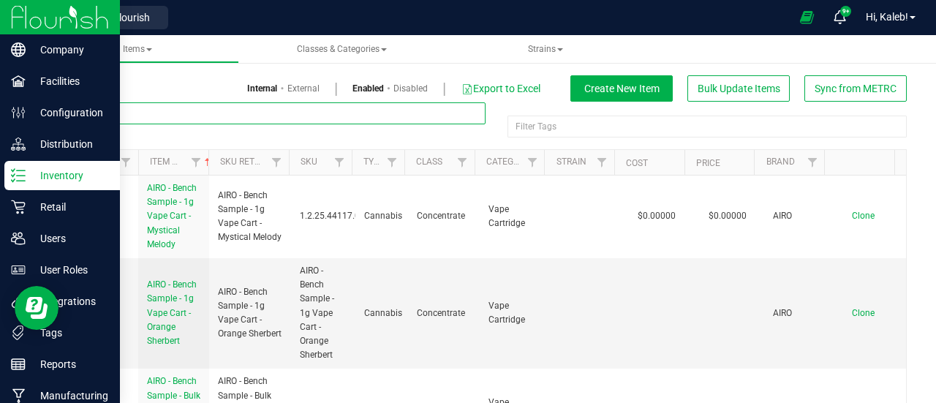
click at [433, 112] on input "text" at bounding box center [274, 113] width 421 height 22
paste input "SafeBet - Bulk PreRoll Water Hash - SuperBoof"
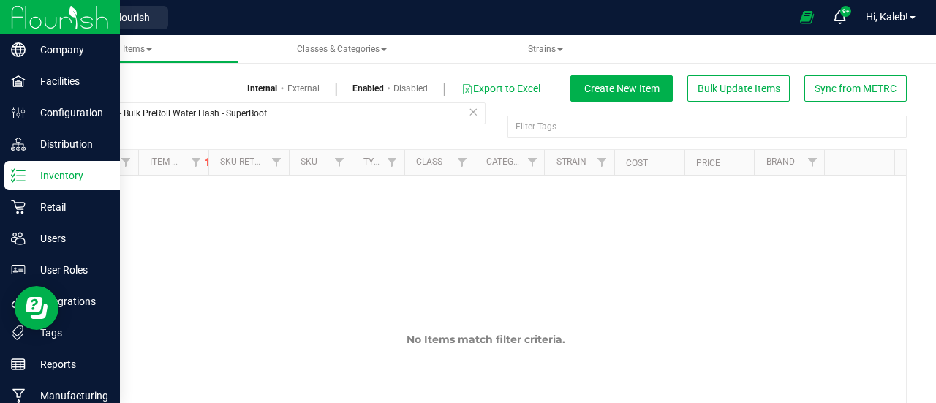
click at [402, 86] on link "Disabled" at bounding box center [410, 88] width 34 height 13
click at [357, 91] on link "Enabled" at bounding box center [368, 88] width 32 height 13
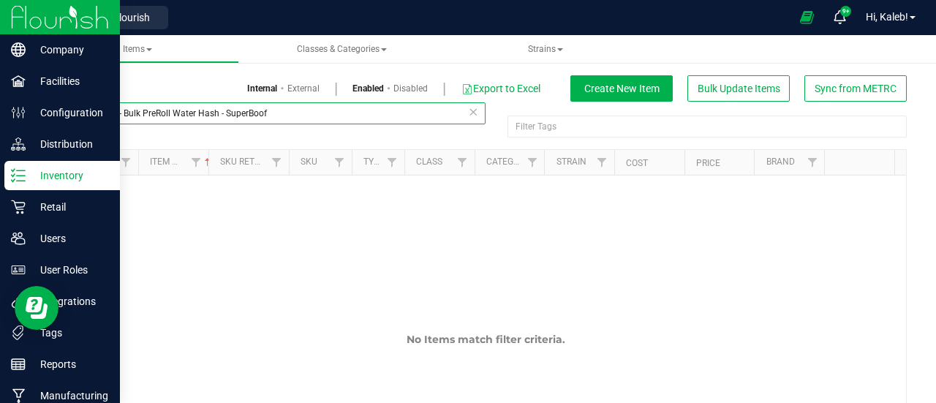
click at [249, 116] on input "SafeBet - Bulk PreRoll Water Hash - SuperBoof" at bounding box center [274, 113] width 421 height 22
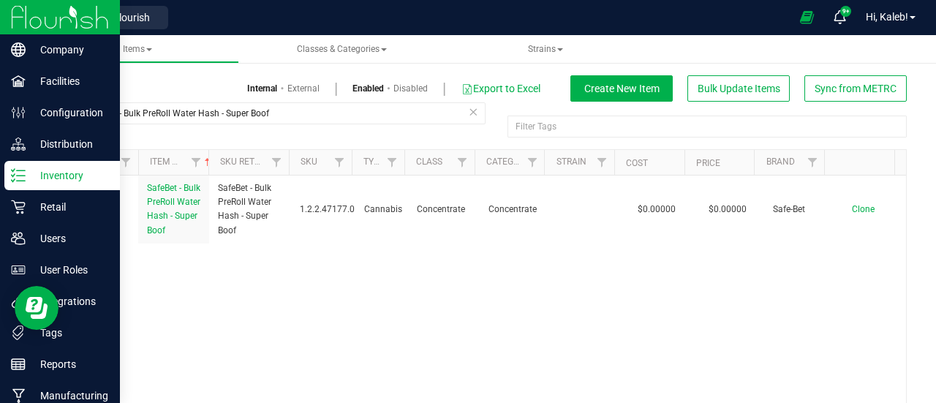
click at [899, 273] on div "SafeBet - Bulk PreRoll Water Hash - Super Boof Filter Tags Filter Tags Sync Sta…" at bounding box center [485, 283] width 864 height 363
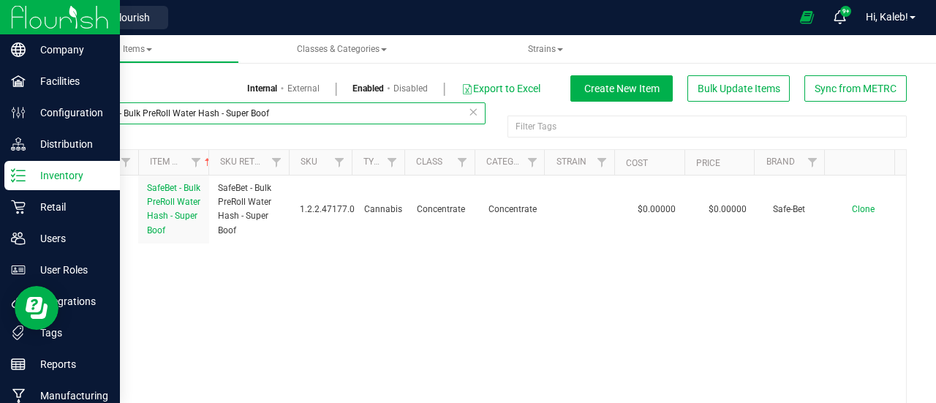
drag, startPoint x: 170, startPoint y: 115, endPoint x: 72, endPoint y: 113, distance: 98.7
click at [72, 113] on input "SafeBet - Bulk PreRoll Water Hash - Super Boof" at bounding box center [274, 113] width 421 height 22
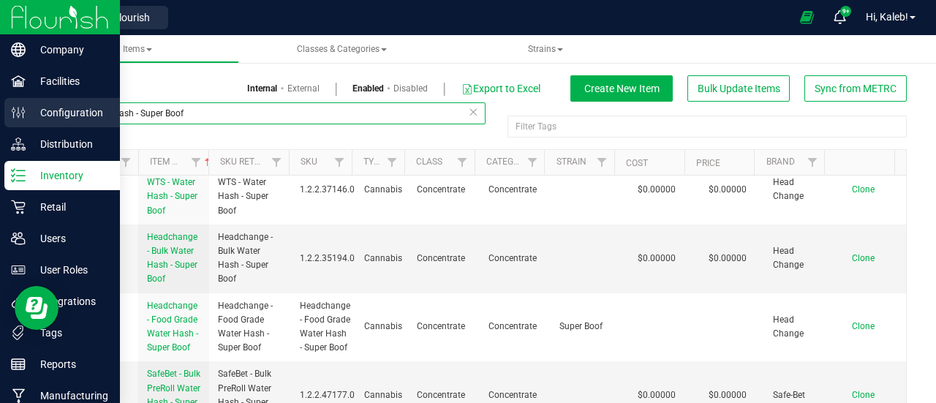
drag, startPoint x: 131, startPoint y: 116, endPoint x: 0, endPoint y: 105, distance: 131.4
click at [0, 105] on div "Company Facilities Configuration Distribution Inventory Retail Users User Roles…" at bounding box center [468, 201] width 936 height 403
type input "- Super Boof"
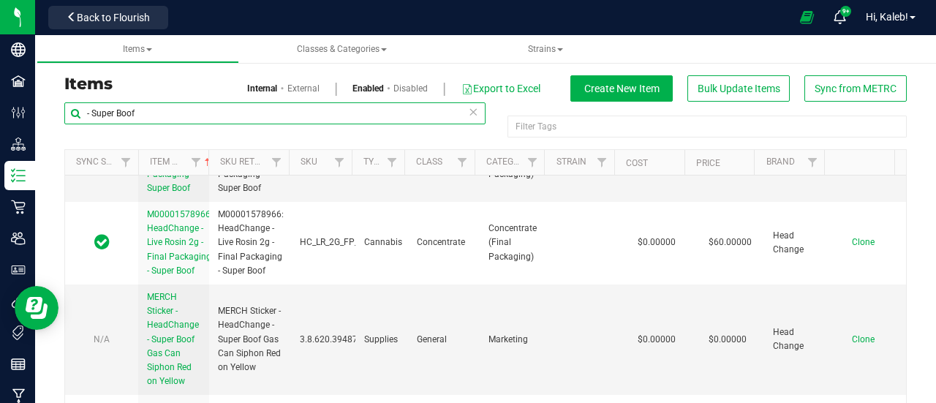
scroll to position [2869, 0]
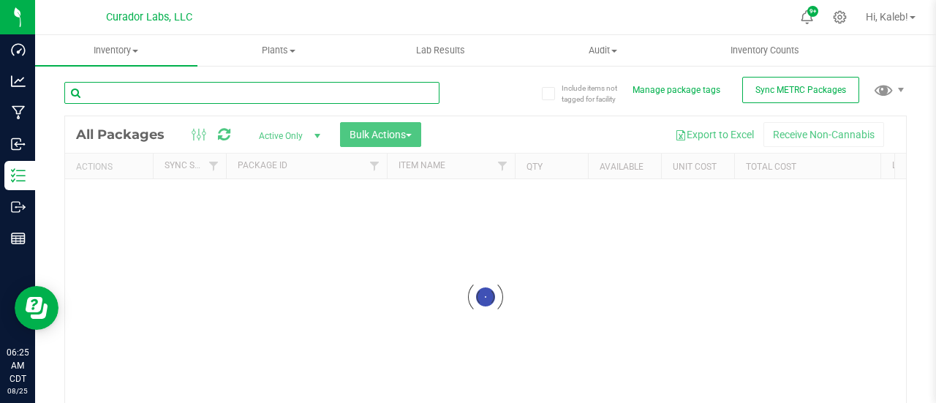
click at [215, 86] on input "text" at bounding box center [251, 93] width 375 height 22
type input "159"
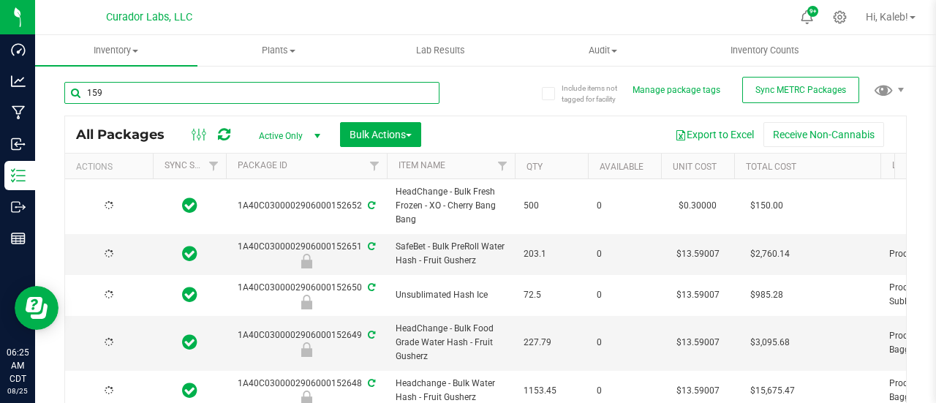
type input "[DATE]"
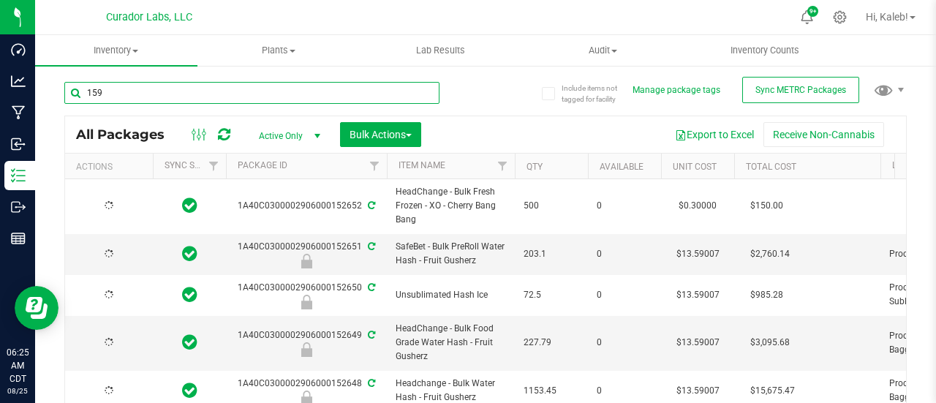
type input "[DATE]"
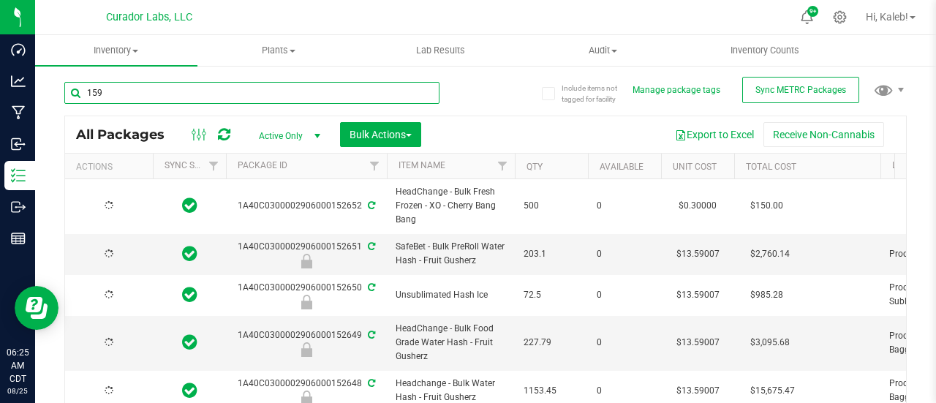
type input "[DATE]"
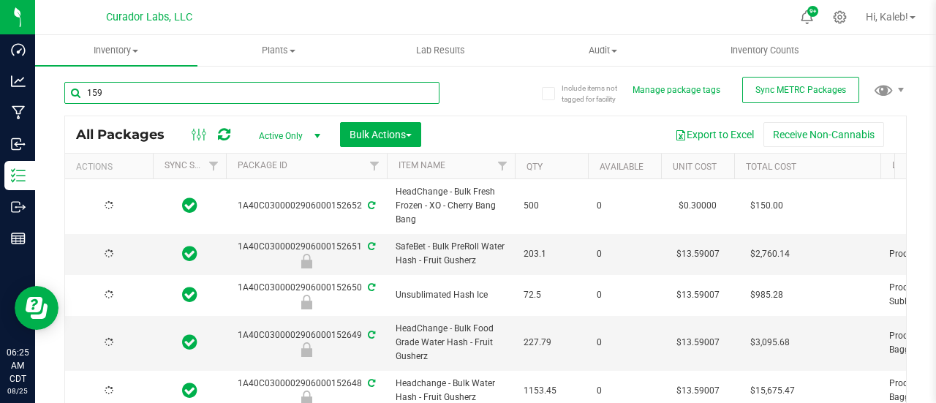
type input "[DATE]"
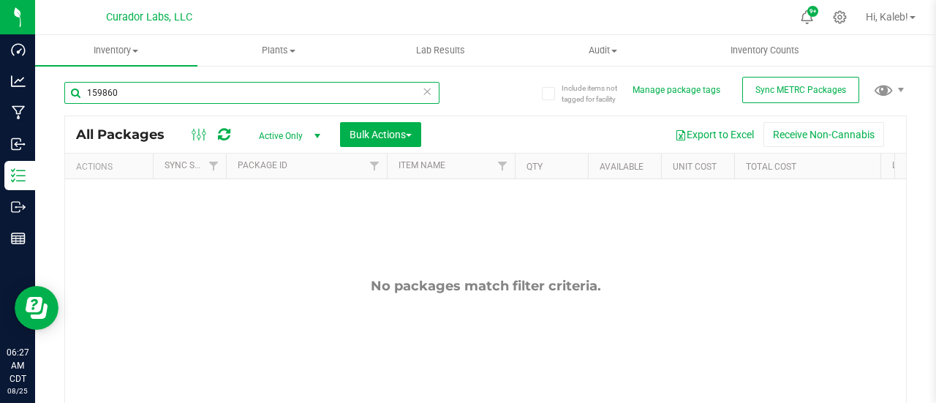
type input "159860"
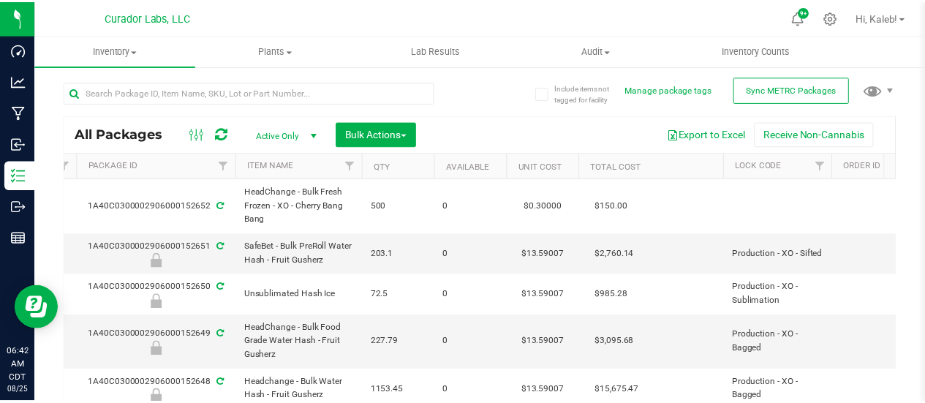
scroll to position [0, 149]
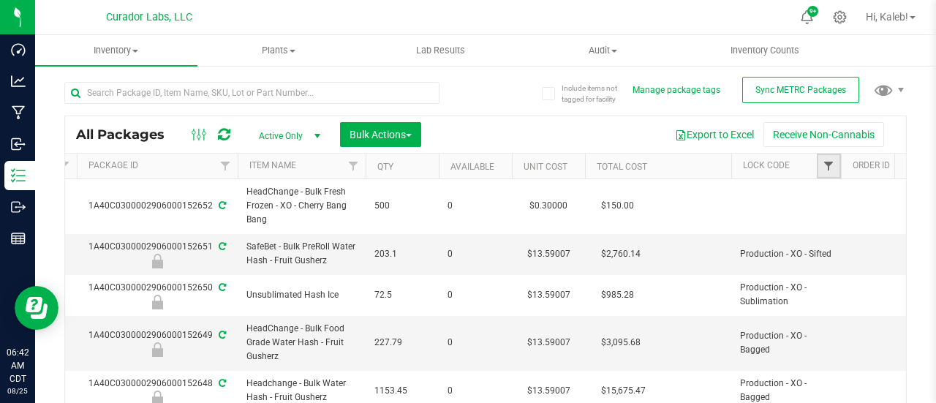
click at [833, 164] on span "Filter" at bounding box center [828, 166] width 12 height 12
click at [832, 167] on span "Filter" at bounding box center [828, 166] width 12 height 12
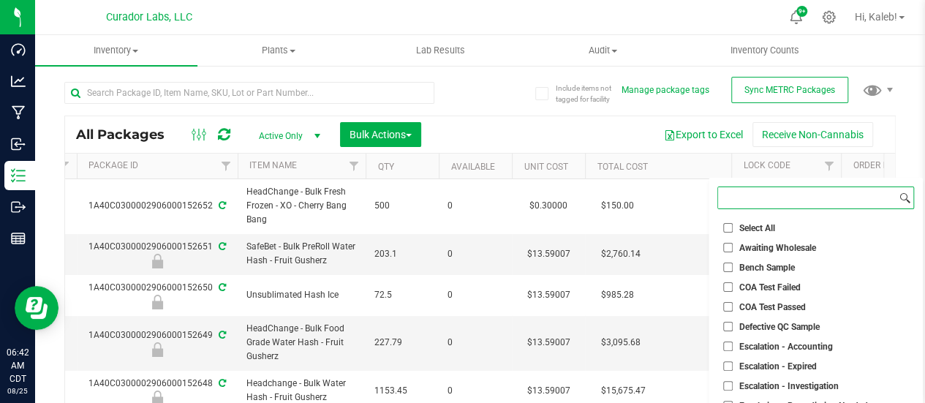
click at [805, 207] on input at bounding box center [807, 197] width 178 height 21
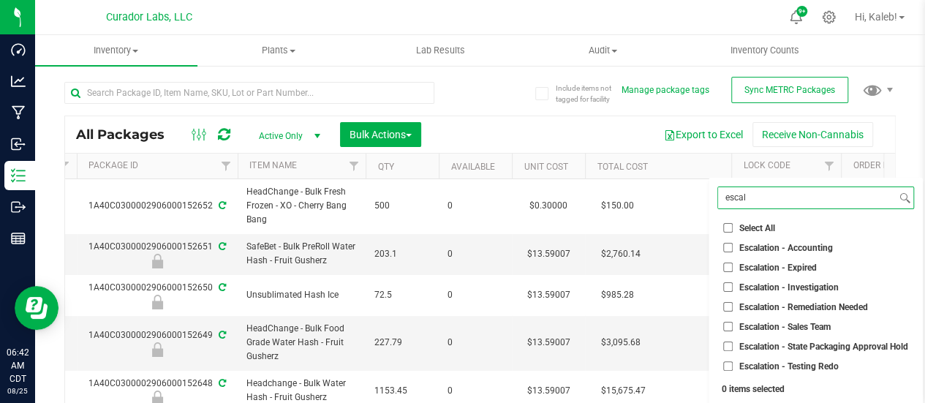
type input "escal"
click at [769, 227] on span "Select All" at bounding box center [757, 228] width 36 height 9
click at [733, 227] on input "Select All" at bounding box center [728, 228] width 10 height 10
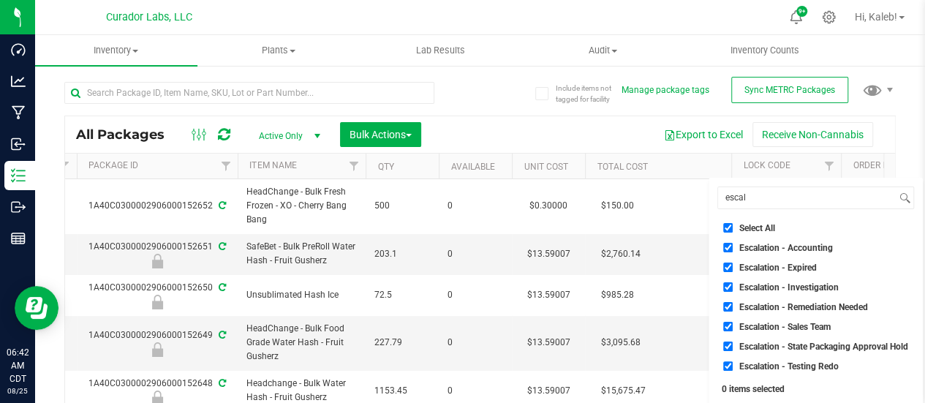
checkbox input "true"
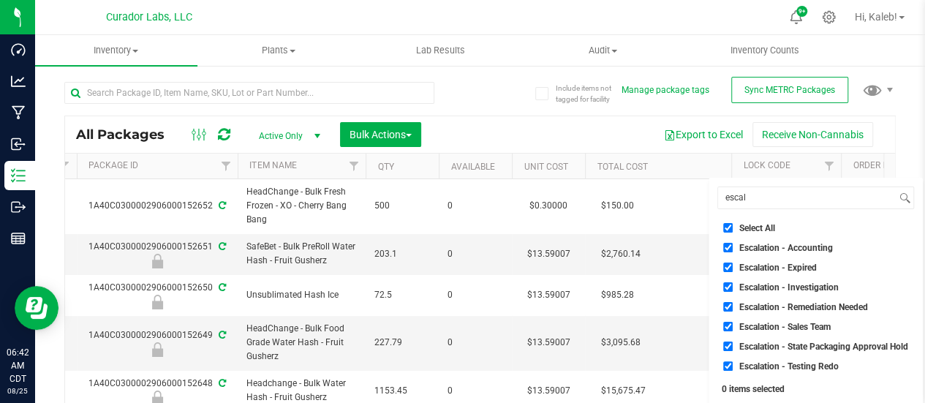
checkbox input "true"
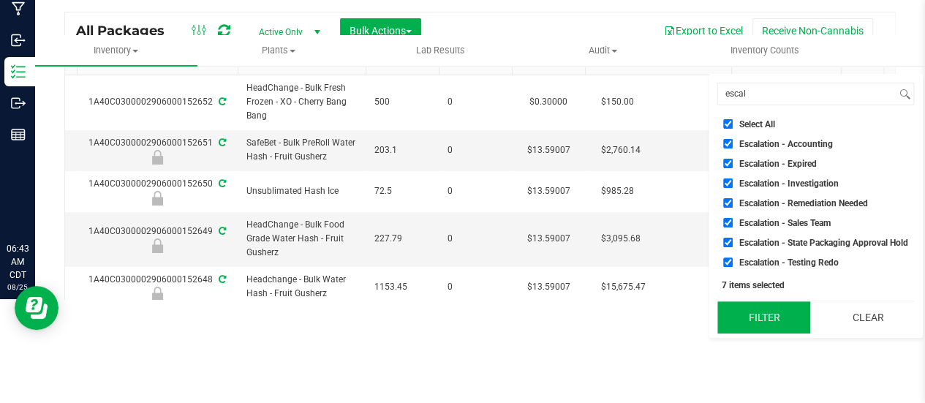
click at [771, 311] on button "Filter" at bounding box center [763, 317] width 93 height 32
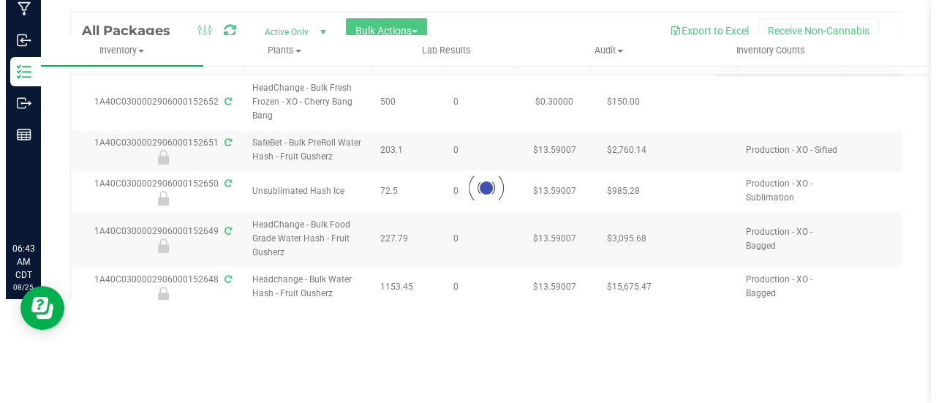
scroll to position [0, 0]
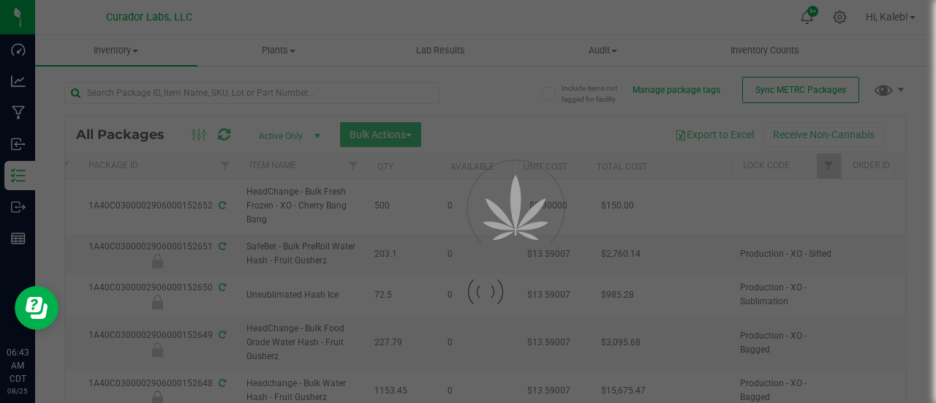
type input "[DATE]"
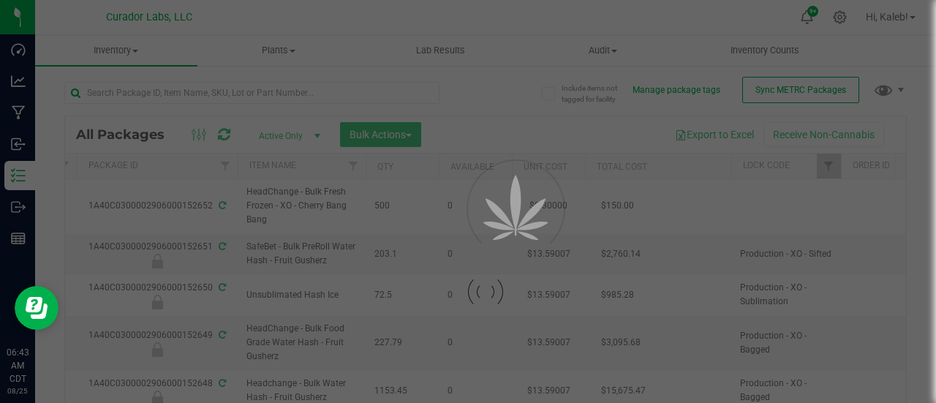
type input "[DATE]"
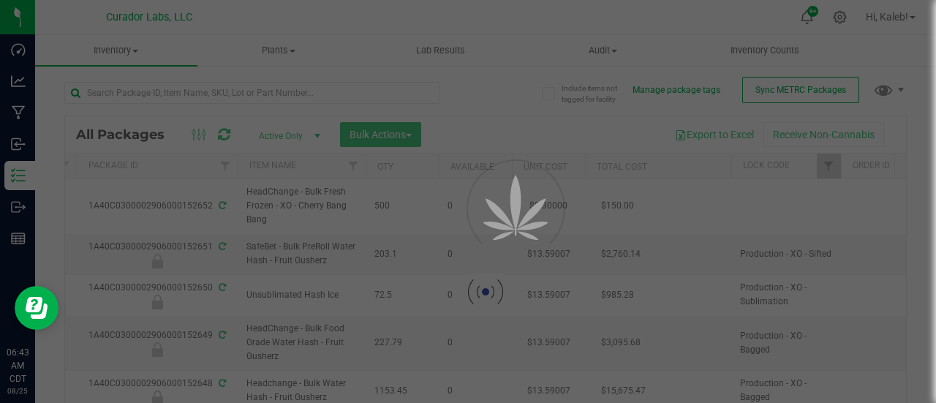
type input "[DATE]"
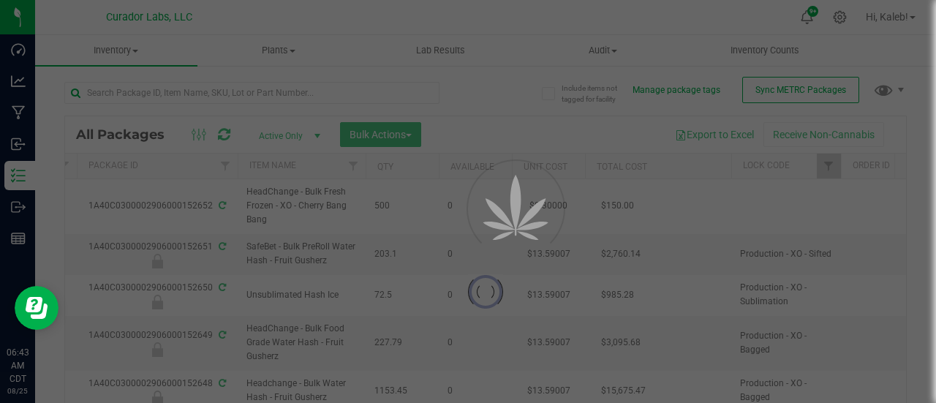
type input "[DATE]"
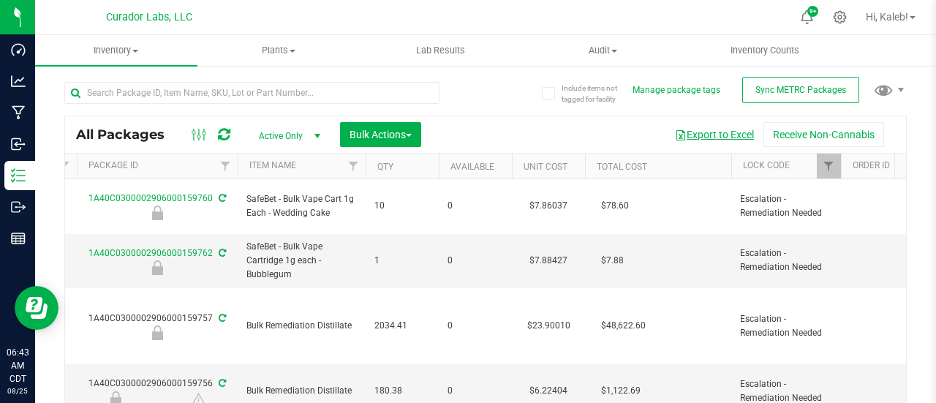
click at [722, 138] on button "Export to Excel" at bounding box center [714, 134] width 98 height 25
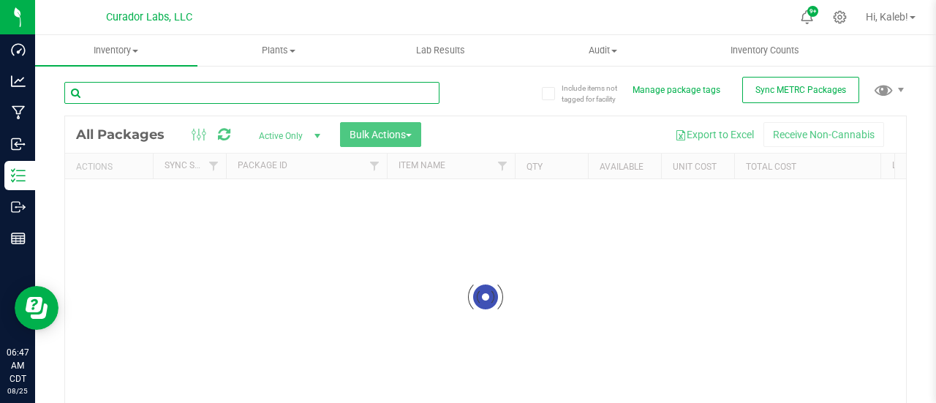
click at [268, 93] on input "text" at bounding box center [251, 93] width 375 height 22
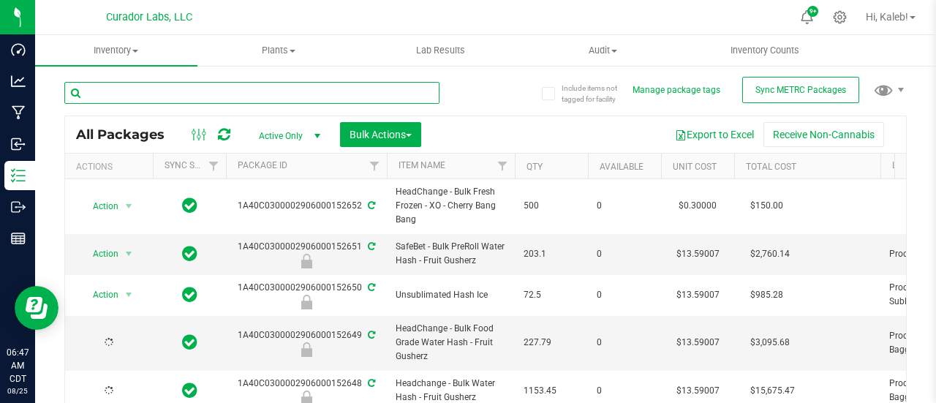
paste input "1A40C0300002906000088005"
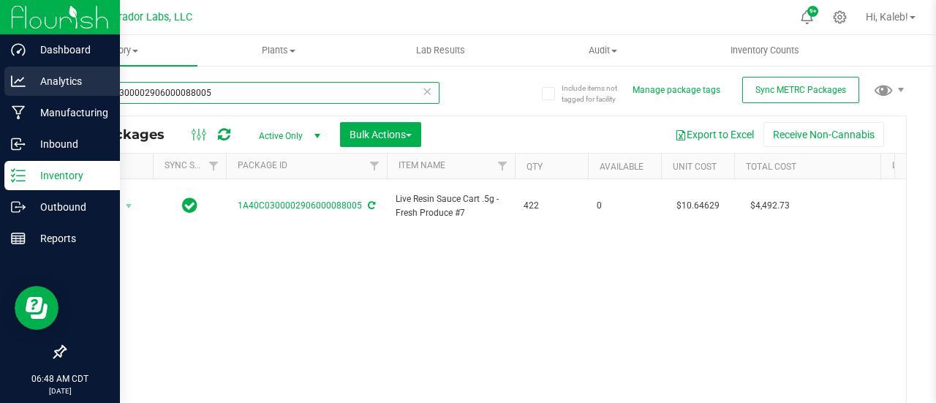
drag, startPoint x: 235, startPoint y: 96, endPoint x: 0, endPoint y: 78, distance: 236.1
click at [0, 78] on div "Dashboard Analytics Manufacturing Inbound Inventory Outbound Reports 06:48 AM C…" at bounding box center [468, 201] width 936 height 403
paste input "M00001298725: HeadChange - Live Resin Sauce Cart .5g - Final Packaging - Pineap…"
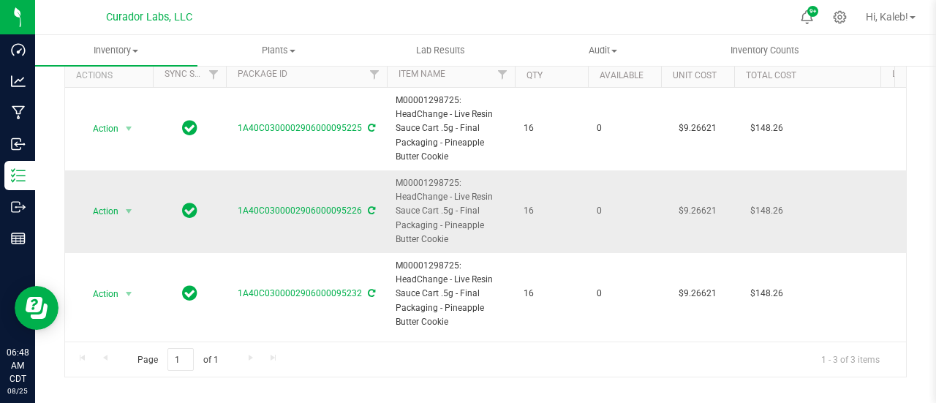
scroll to position [92, 0]
type input "M00001298725: HeadChange - Live Resin Sauce Cart .5g - Final Packaging - Pineap…"
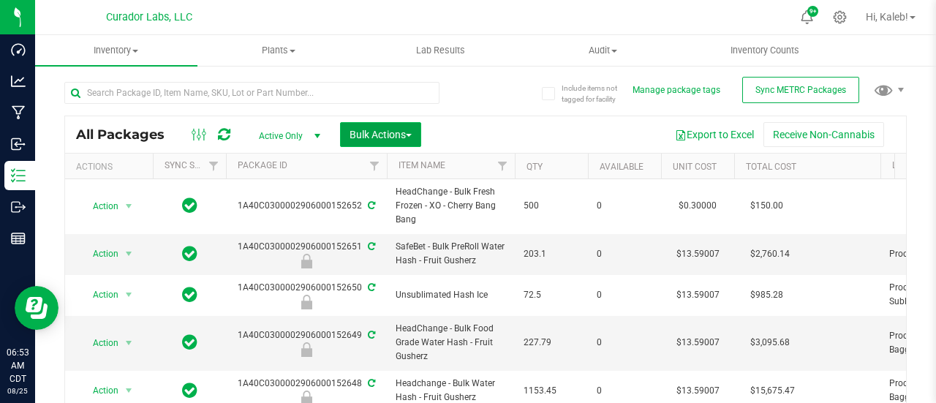
click at [409, 132] on span "Bulk Actions" at bounding box center [380, 135] width 62 height 12
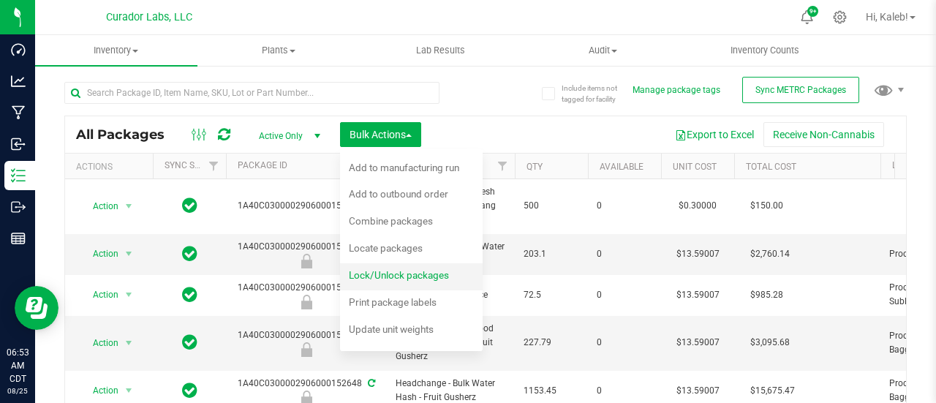
click at [414, 286] on div "Lock/Unlock packages" at bounding box center [409, 276] width 120 height 23
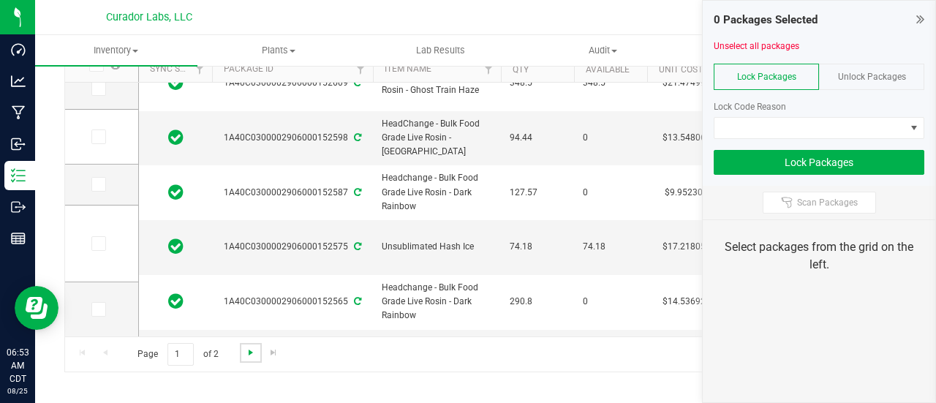
click at [251, 353] on span "Go to the next page" at bounding box center [251, 353] width 12 height 12
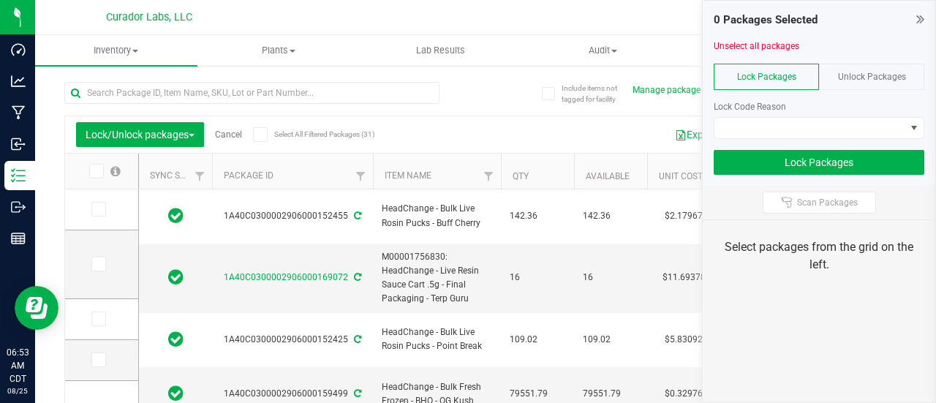
click at [239, 140] on div "Lock/Unlock packages Cancel Select All Filtered Packages (31)" at bounding box center [211, 134] width 271 height 25
click at [237, 137] on link "Cancel" at bounding box center [228, 134] width 27 height 10
